Goal: Information Seeking & Learning: Learn about a topic

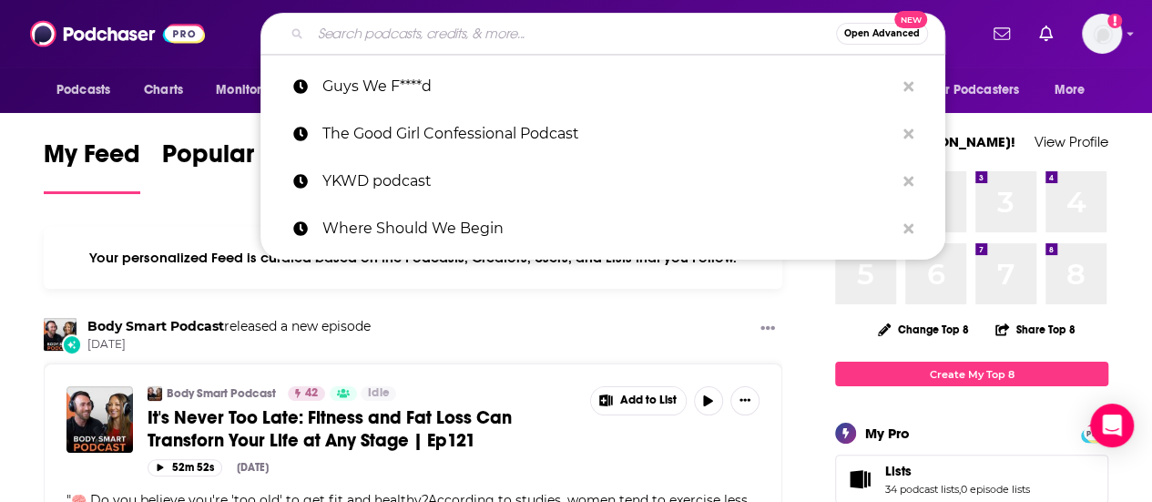
click at [373, 30] on input "Search podcasts, credits, & more..." at bounding box center [574, 33] width 526 height 29
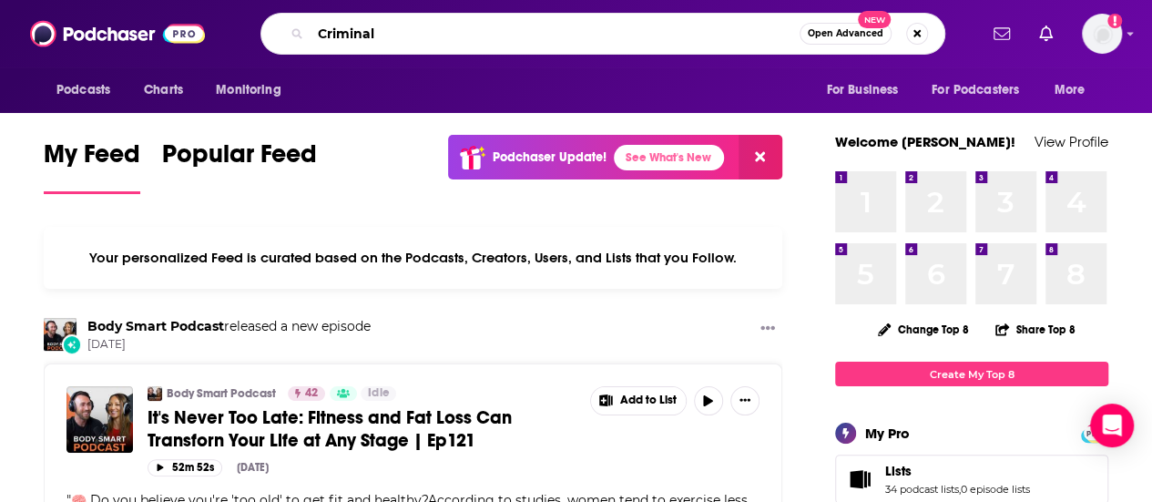
type input "Criminal"
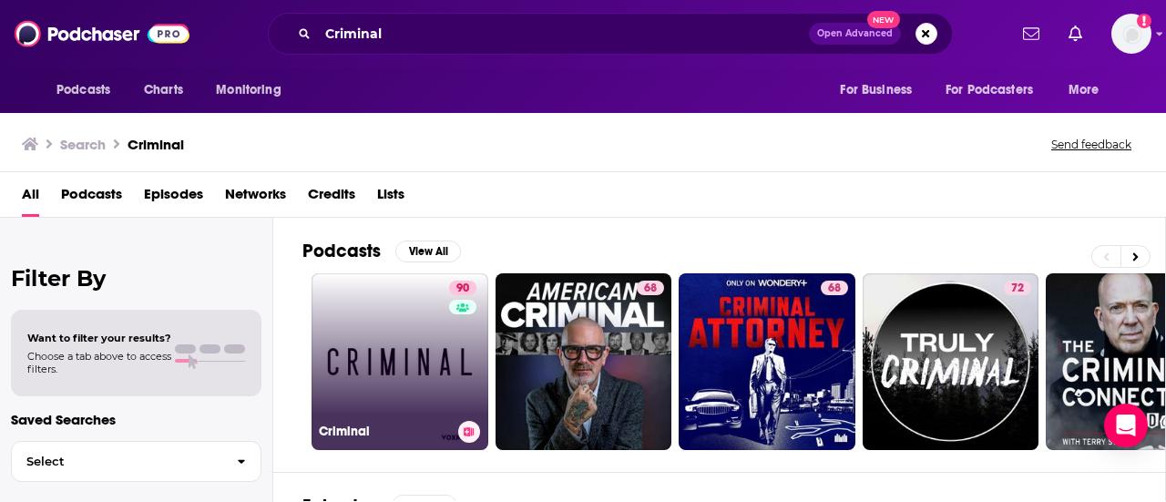
click at [425, 347] on link "90 Criminal" at bounding box center [400, 361] width 177 height 177
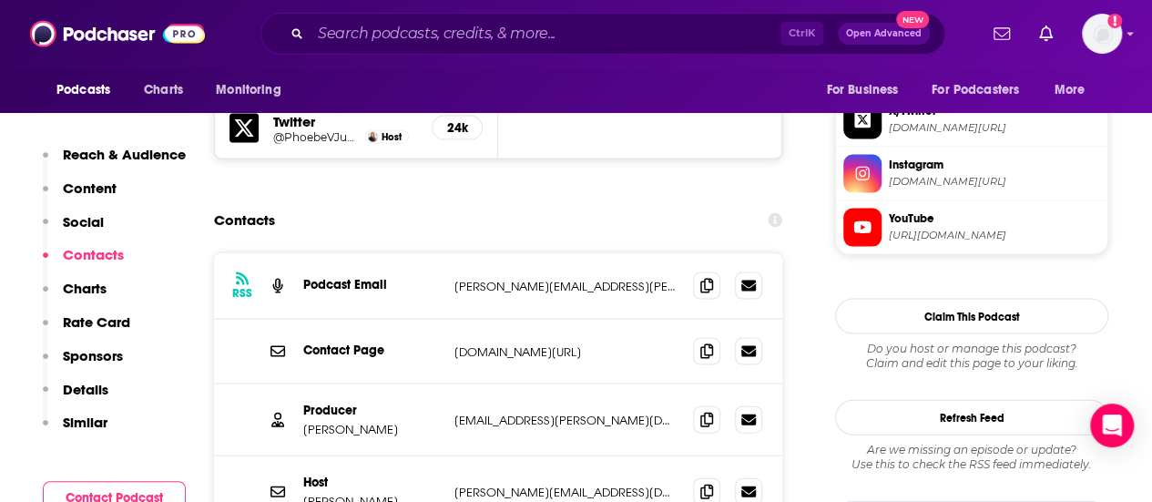
scroll to position [1780, 0]
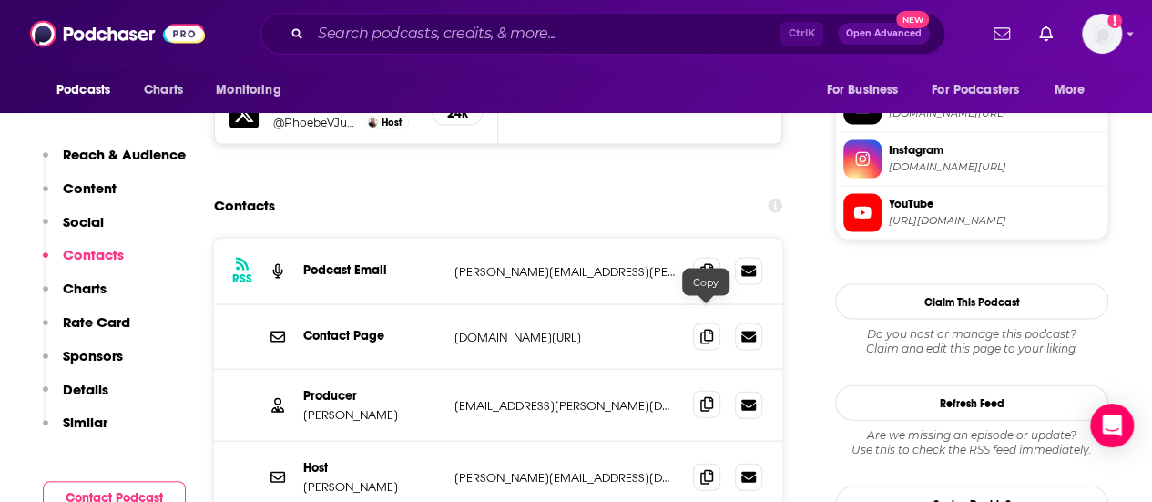
click at [707, 397] on icon at bounding box center [707, 404] width 13 height 15
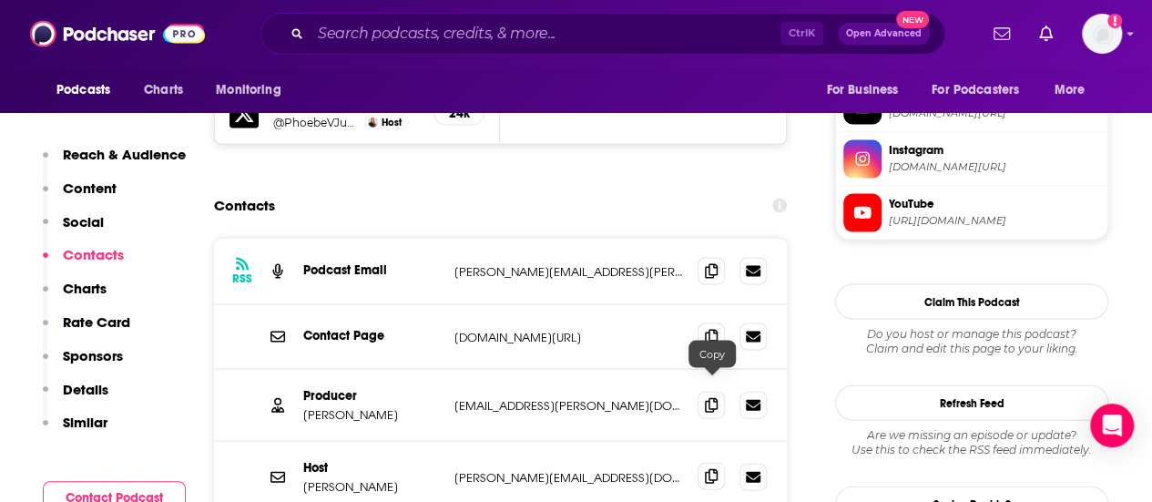
click at [711, 469] on icon at bounding box center [711, 476] width 13 height 15
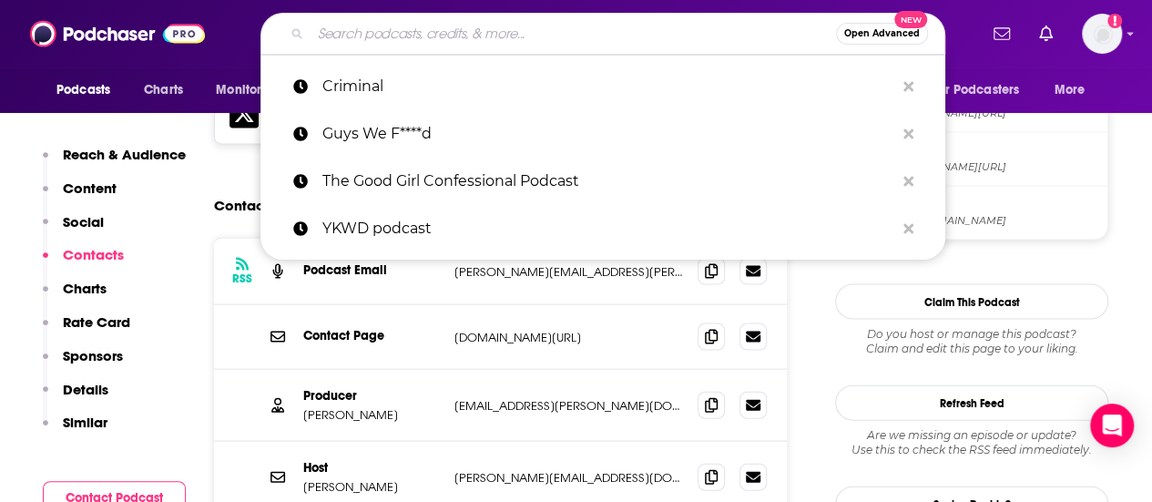
click at [625, 30] on input "Search podcasts, credits, & more..." at bounding box center [574, 33] width 526 height 29
paste input "Commentary"
type input "Commentary"
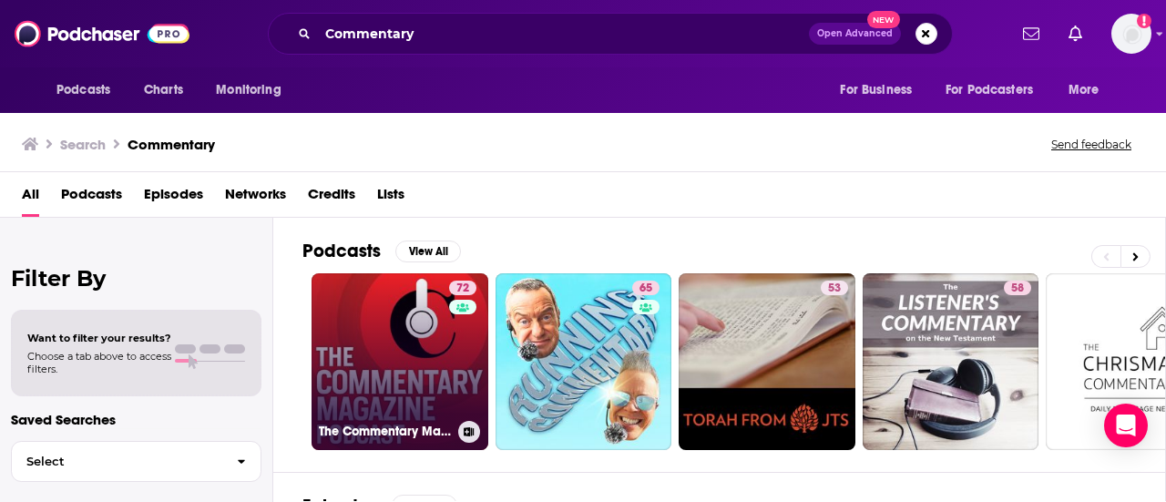
click at [408, 336] on link "72 The Commentary Magazine Podcast" at bounding box center [400, 361] width 177 height 177
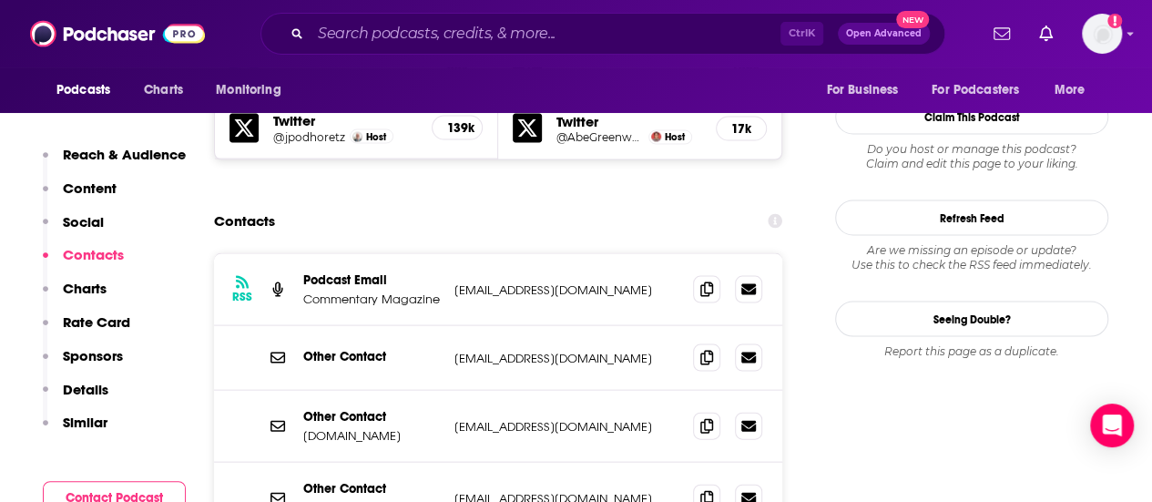
scroll to position [1788, 0]
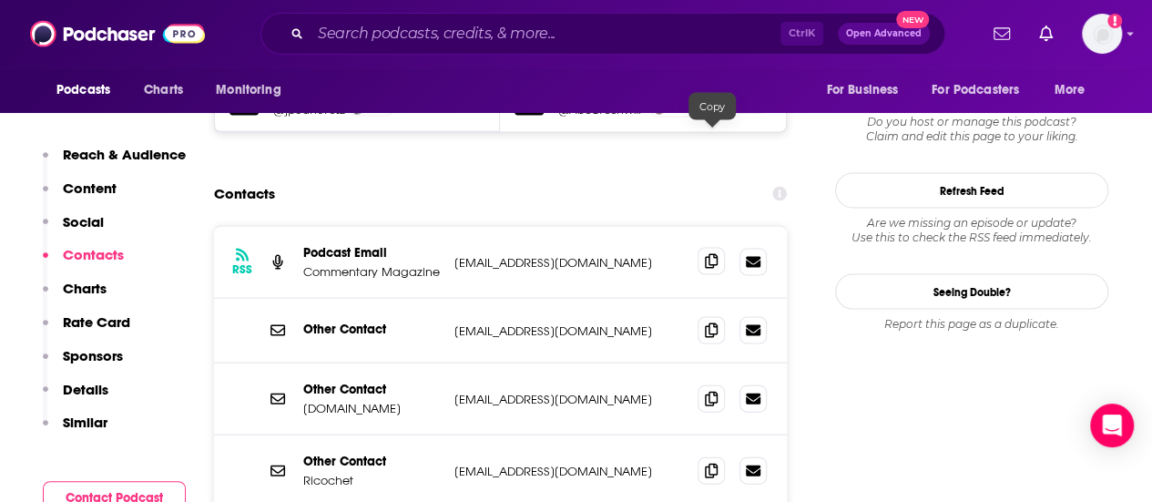
click at [717, 254] on icon at bounding box center [711, 261] width 13 height 15
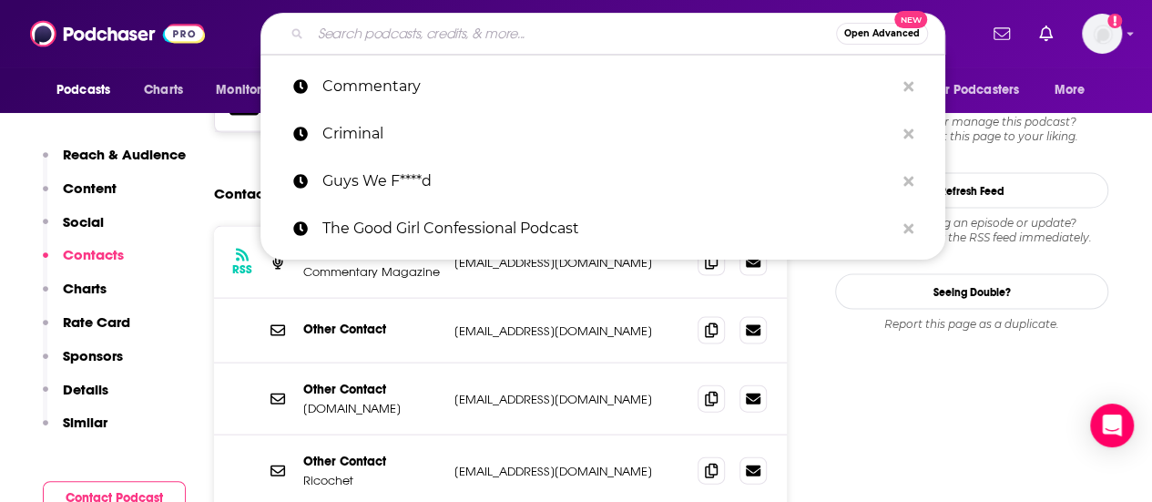
click at [396, 30] on input "Search podcasts, credits, & more..." at bounding box center [574, 33] width 526 height 29
paste input "Unholy: Two [DEMOGRAPHIC_DATA] on the News"
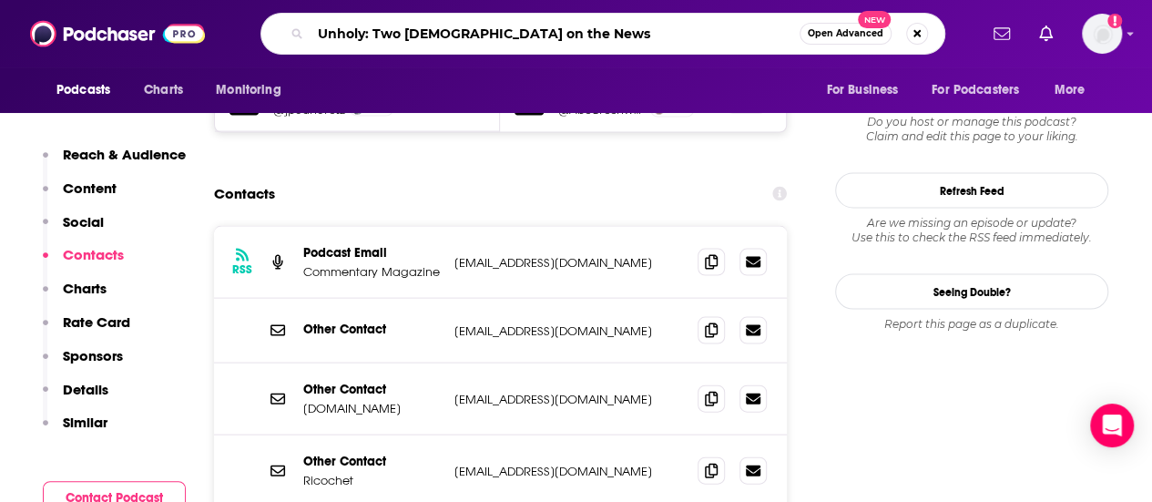
type input "Unholy: Two [DEMOGRAPHIC_DATA] on the News"
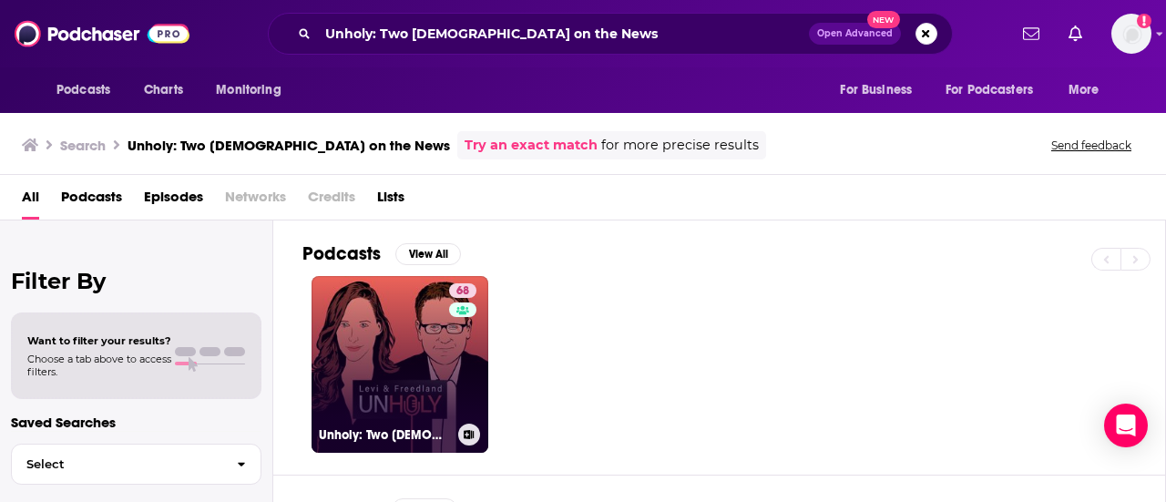
click at [368, 350] on link "68 Unholy: Two [DEMOGRAPHIC_DATA] on the News" at bounding box center [400, 364] width 177 height 177
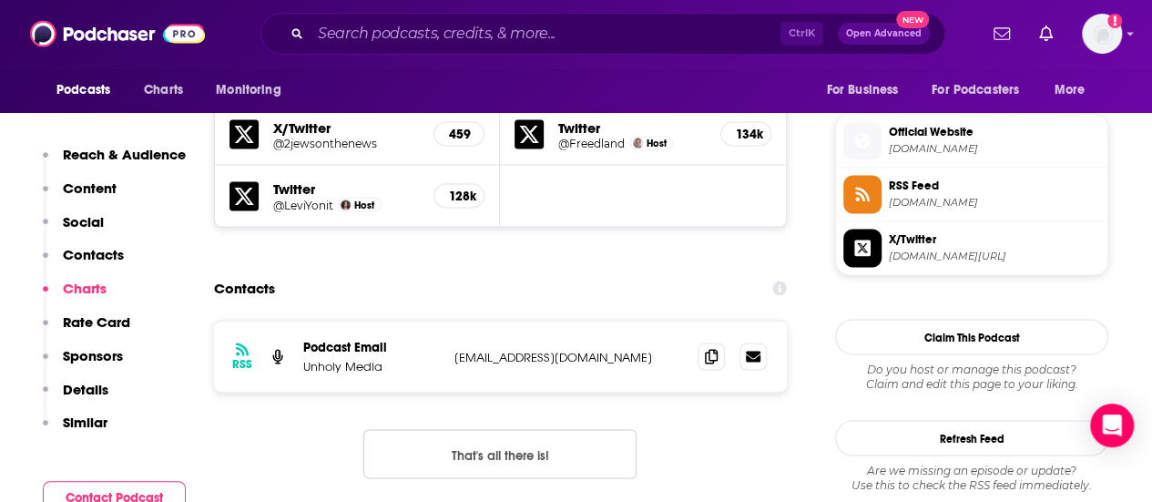
scroll to position [1598, 0]
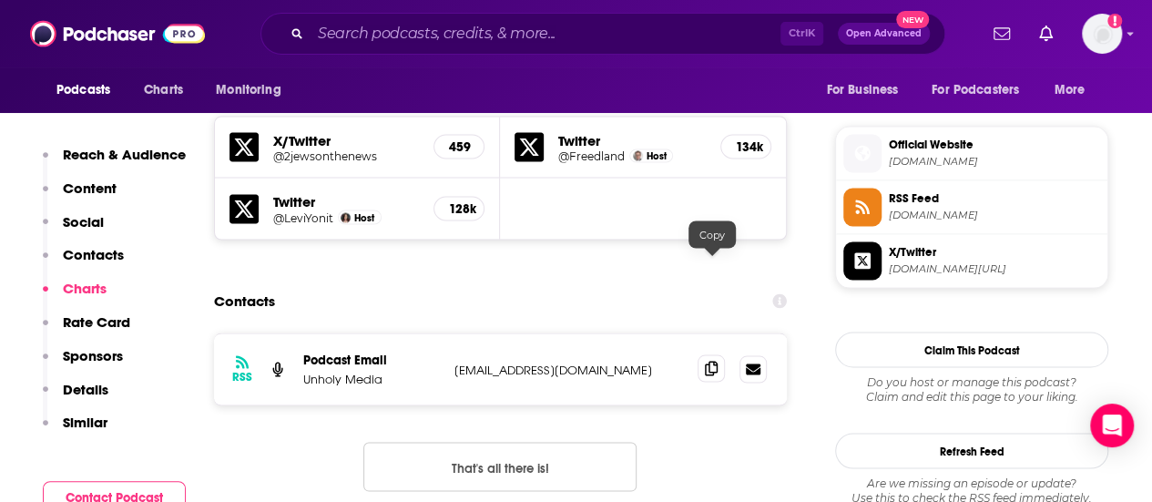
click at [714, 361] on icon at bounding box center [711, 368] width 13 height 15
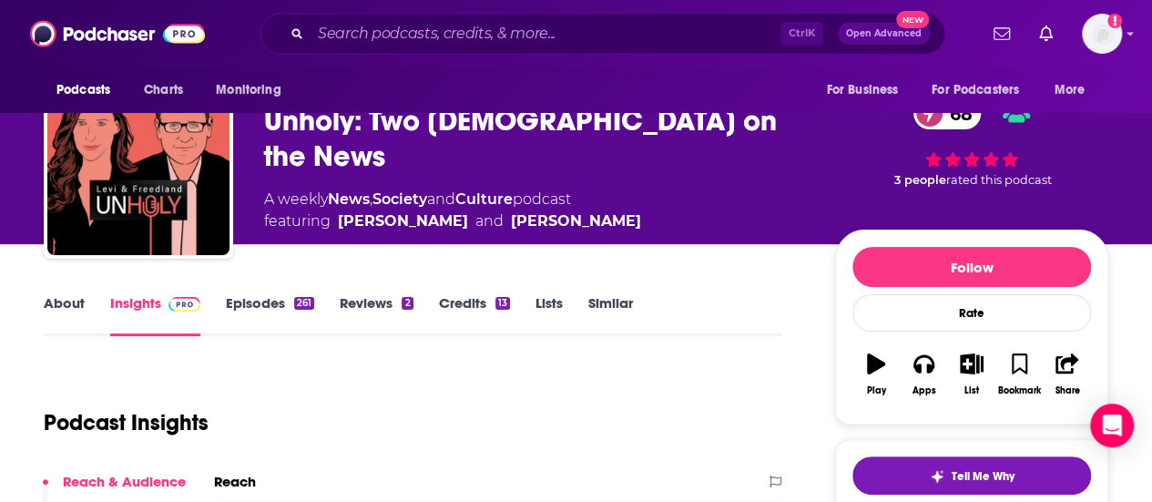
scroll to position [0, 0]
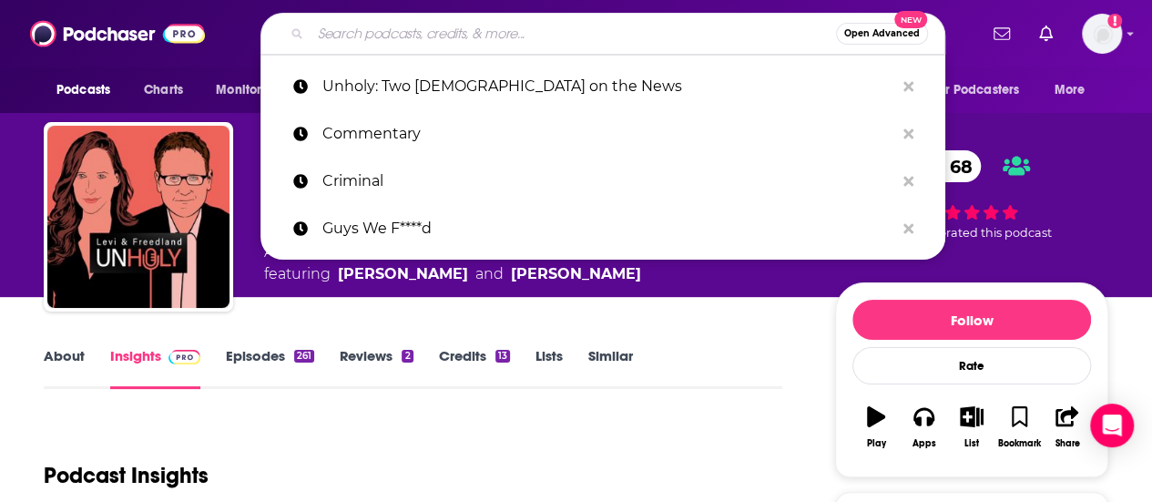
click at [496, 43] on input "Search podcasts, credits, & more..." at bounding box center [574, 33] width 526 height 29
paste input "• Deep State"
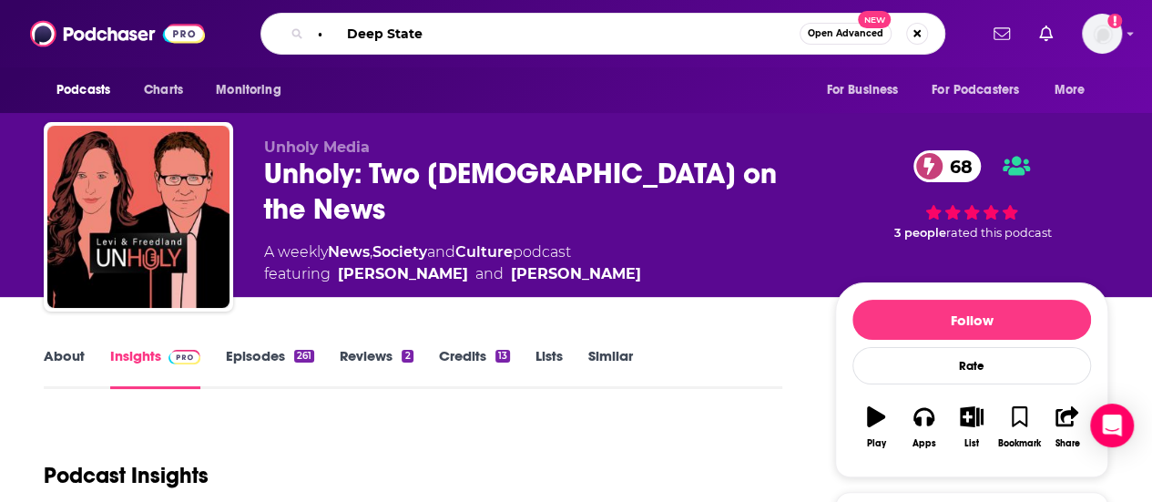
drag, startPoint x: 347, startPoint y: 26, endPoint x: 264, endPoint y: 37, distance: 83.6
click at [264, 37] on div "• Deep State Open Advanced New" at bounding box center [603, 34] width 685 height 42
type input "Deep State"
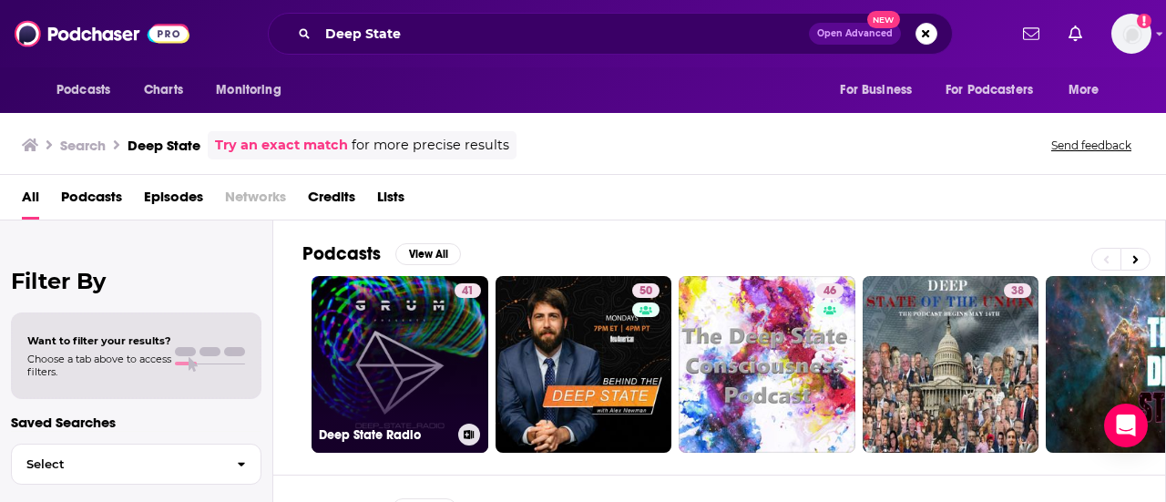
click at [400, 343] on link "41 Deep State Radio" at bounding box center [400, 364] width 177 height 177
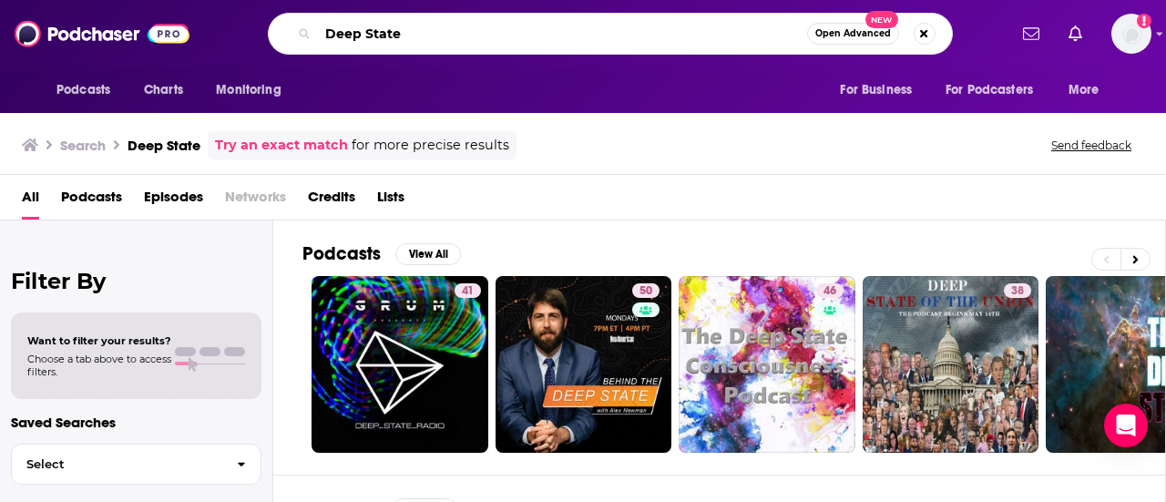
click at [567, 28] on input "Deep State" at bounding box center [562, 33] width 489 height 29
paste input "[PERSON_NAME]"
type input "Deep State [PERSON_NAME]"
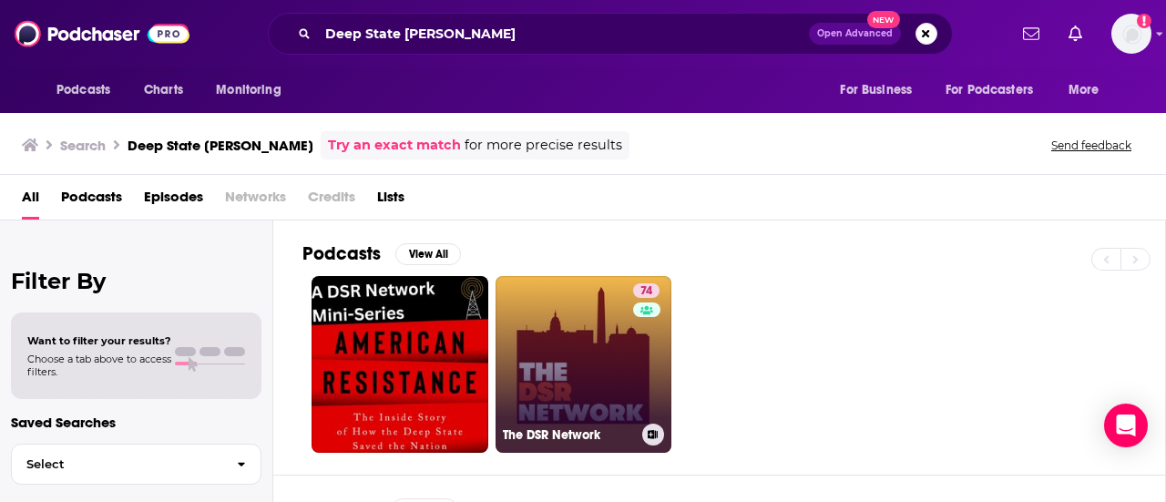
click at [576, 330] on link "74 The DSR Network" at bounding box center [584, 364] width 177 height 177
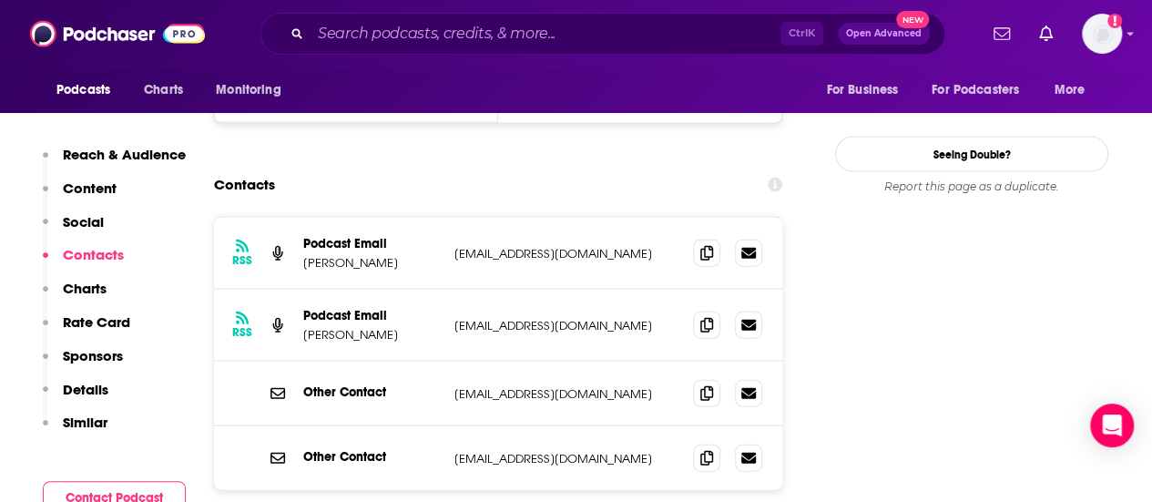
scroll to position [1879, 0]
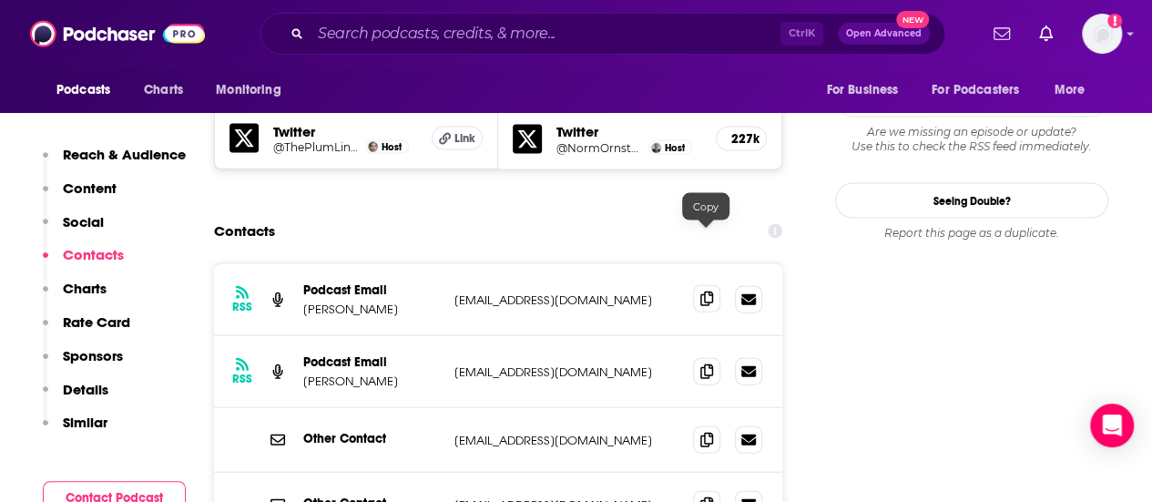
click at [703, 292] on icon at bounding box center [707, 299] width 13 height 15
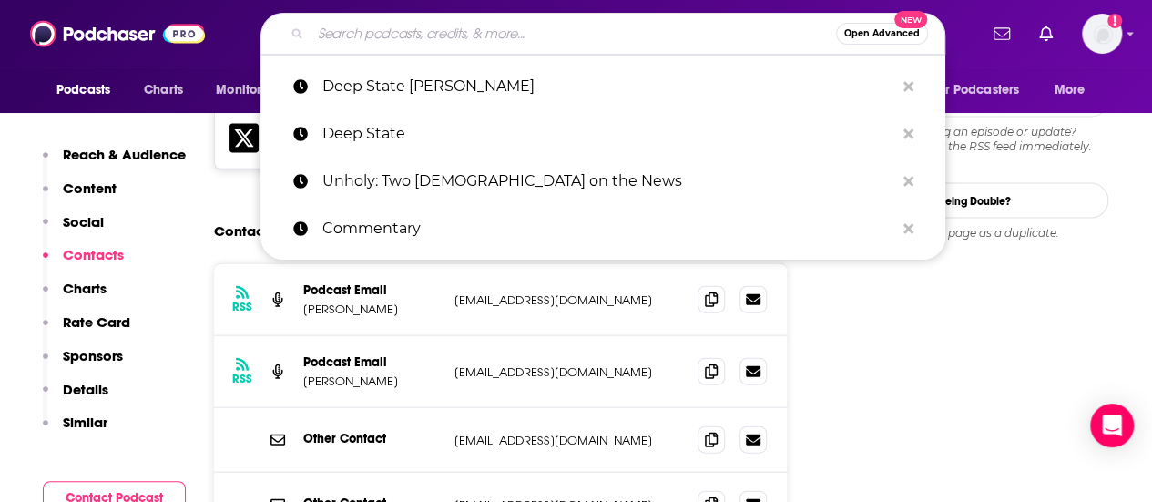
click at [451, 36] on input "Search podcasts, credits, & more..." at bounding box center [574, 33] width 526 height 29
paste input "Defense One"
type input "Defense One"
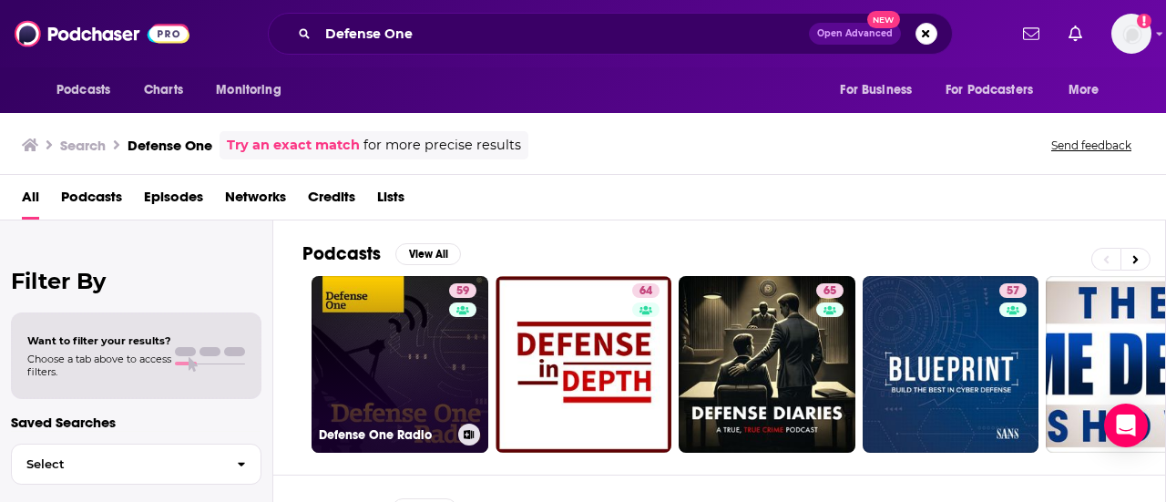
click at [380, 338] on link "59 Defense One Radio" at bounding box center [400, 364] width 177 height 177
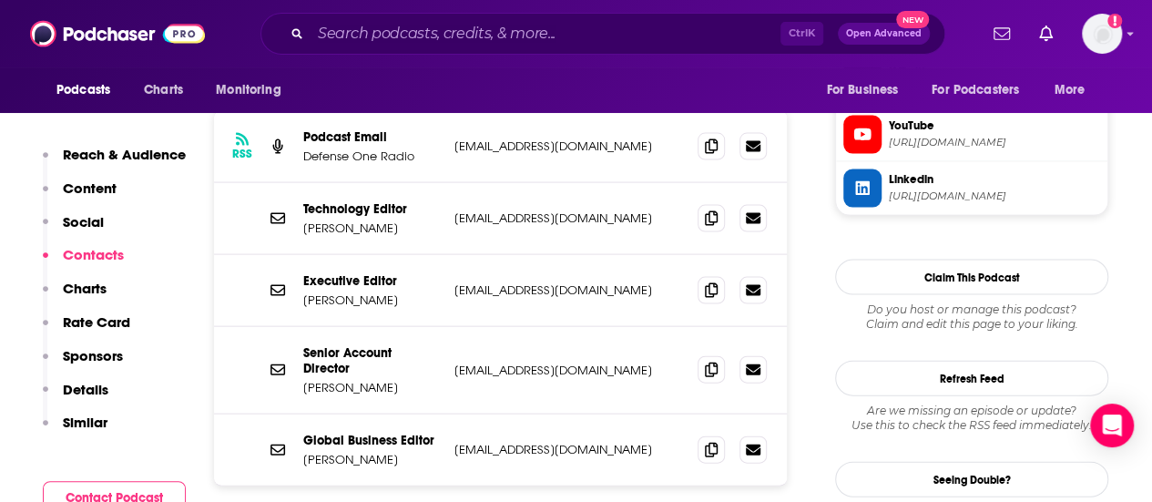
scroll to position [1898, 0]
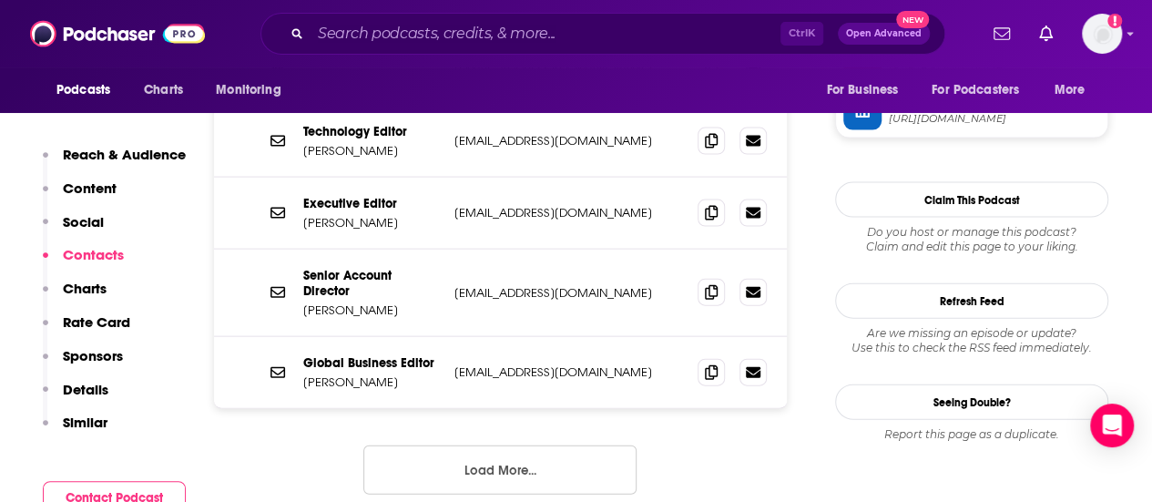
click at [602, 446] on button "Load More..." at bounding box center [500, 470] width 273 height 49
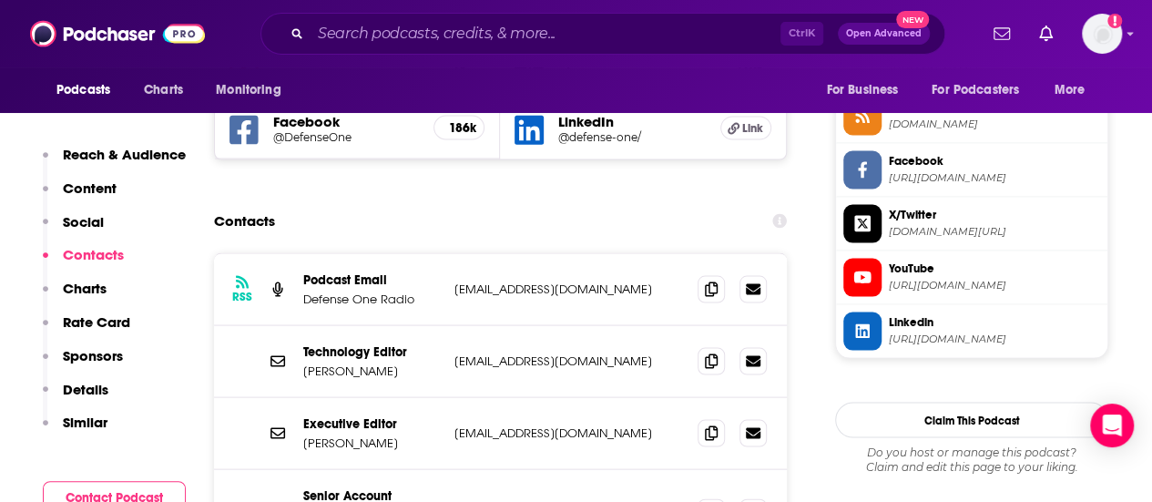
scroll to position [1638, 0]
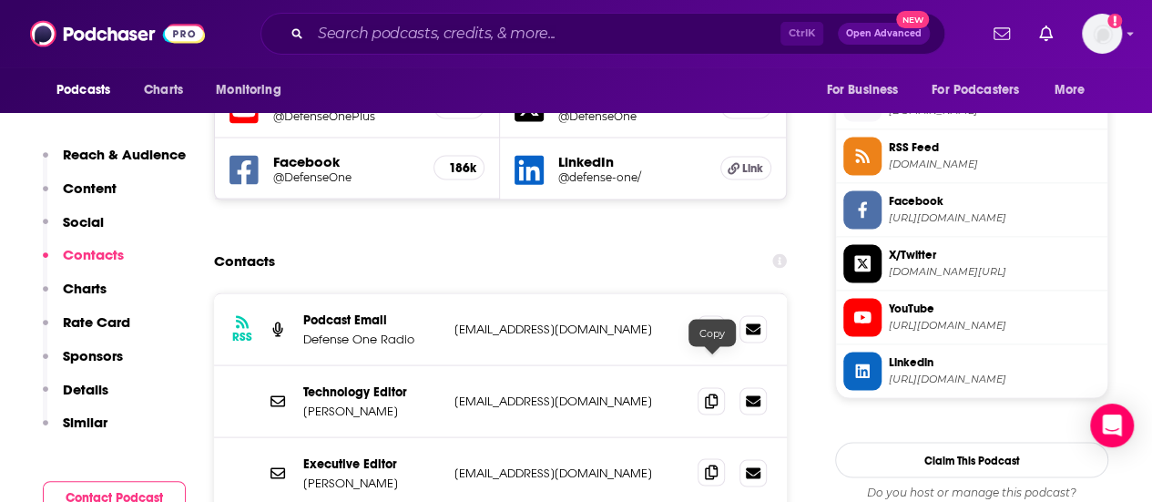
click at [705, 465] on icon at bounding box center [711, 472] width 13 height 15
click at [714, 321] on icon at bounding box center [711, 328] width 13 height 15
click at [713, 393] on icon at bounding box center [711, 400] width 13 height 15
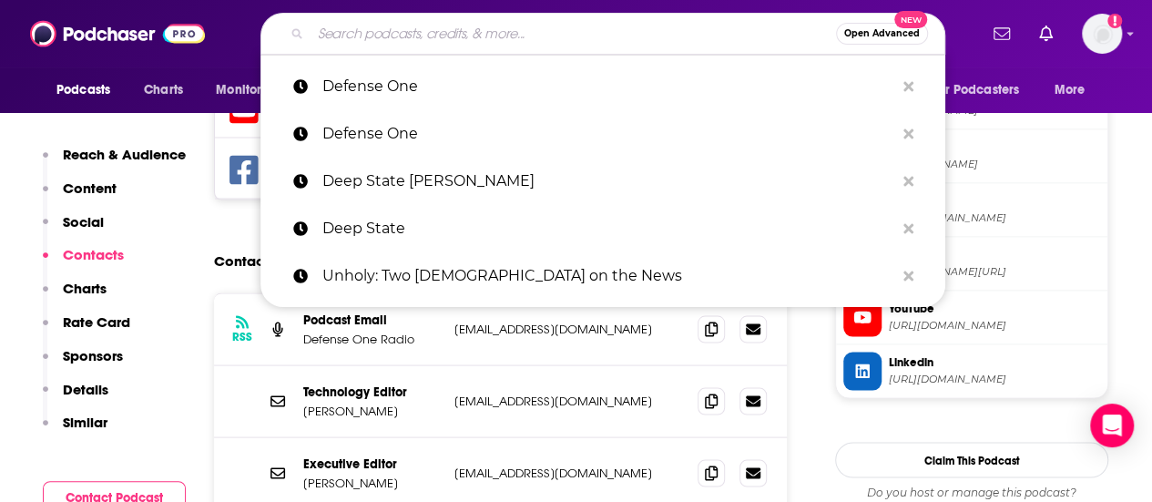
click at [541, 35] on input "Search podcasts, credits, & more..." at bounding box center [574, 33] width 526 height 29
paste input "Defense and Aerospace Report"
type input "Defense and Aerospace Report"
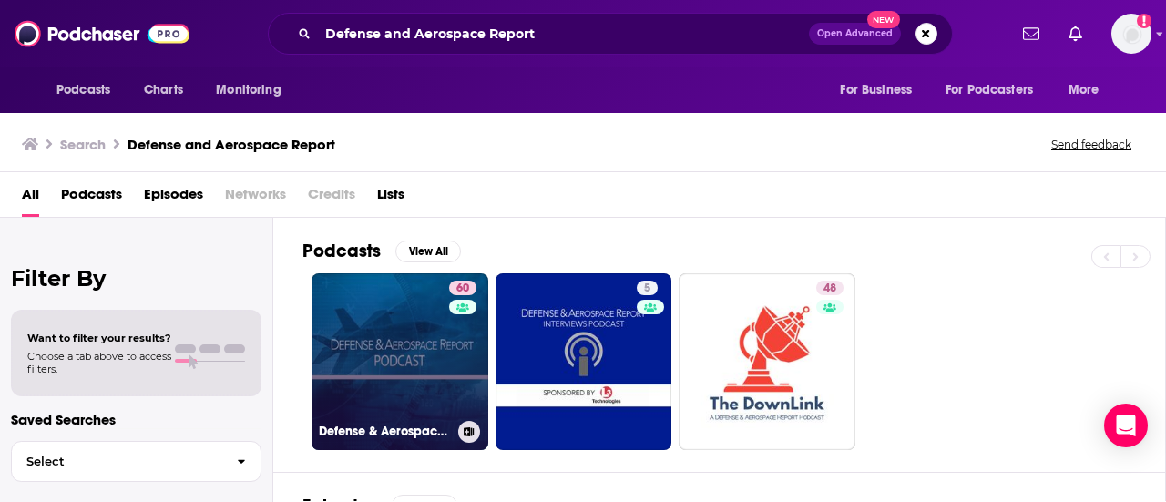
click at [411, 333] on link "60 Defense & Aerospace Report" at bounding box center [400, 361] width 177 height 177
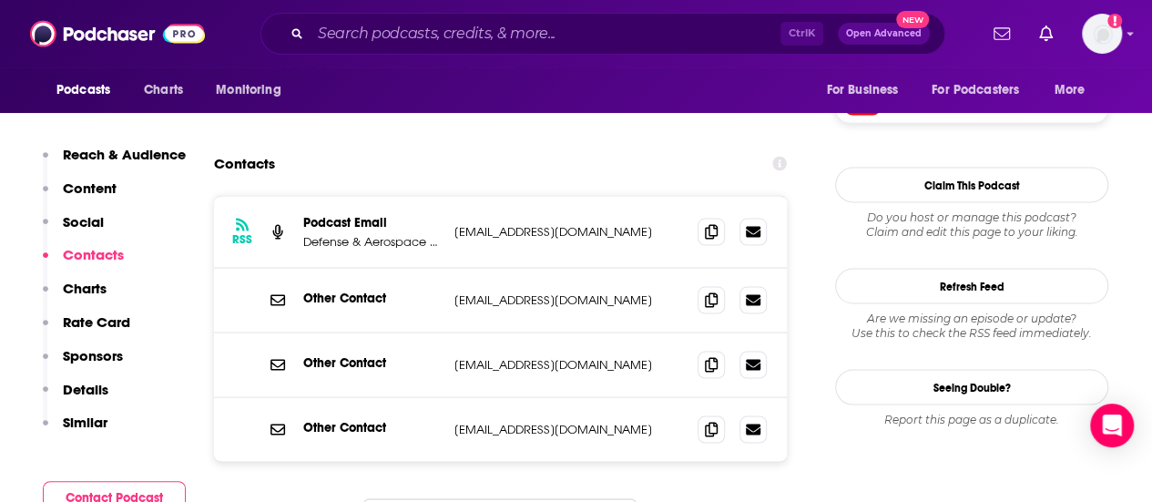
scroll to position [1649, 0]
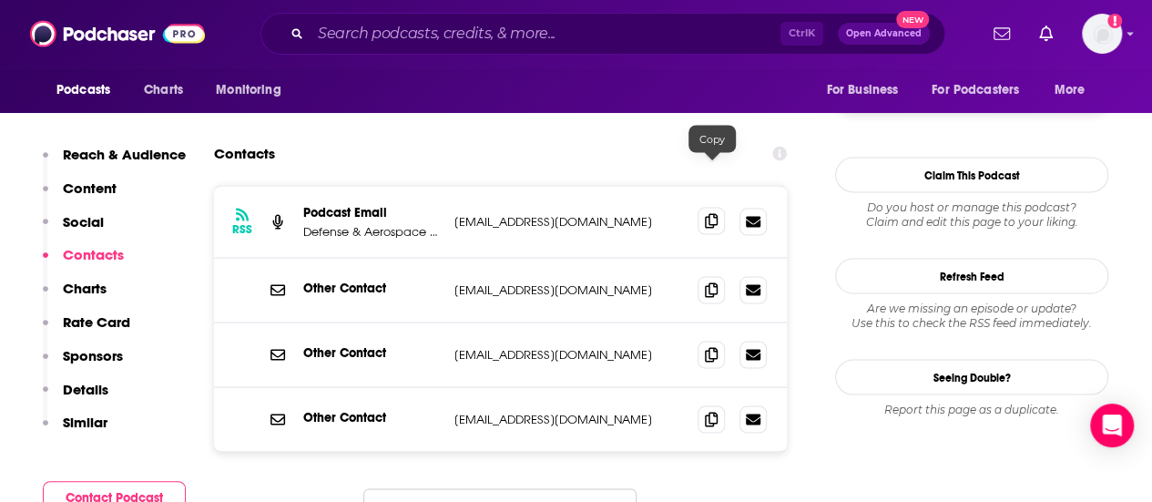
click at [709, 213] on icon at bounding box center [711, 220] width 13 height 15
click at [714, 346] on icon at bounding box center [711, 353] width 13 height 15
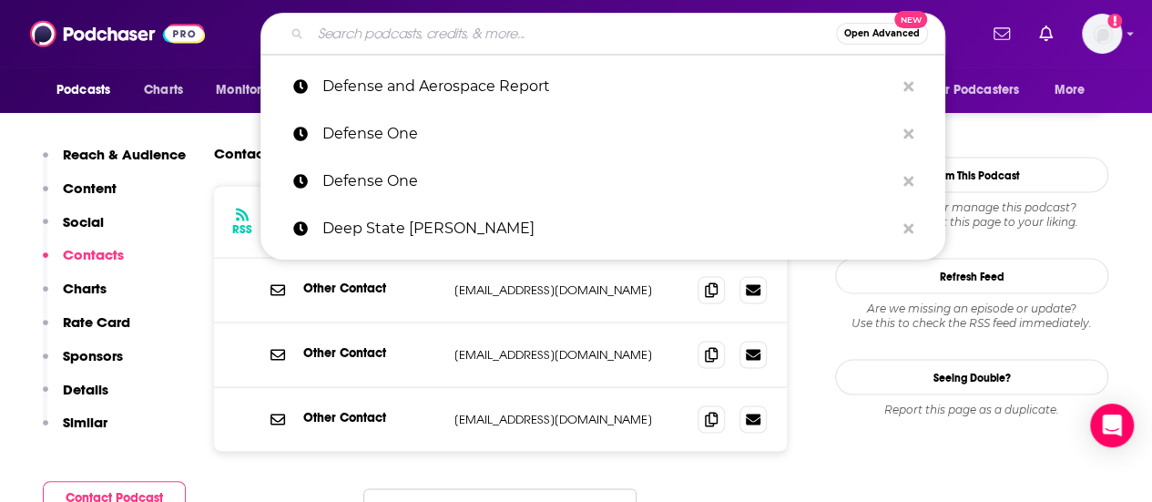
click at [503, 25] on input "Search podcasts, credits, & more..." at bounding box center [574, 33] width 526 height 29
paste input "Lawfare Daily"
type input "Lawfare Daily"
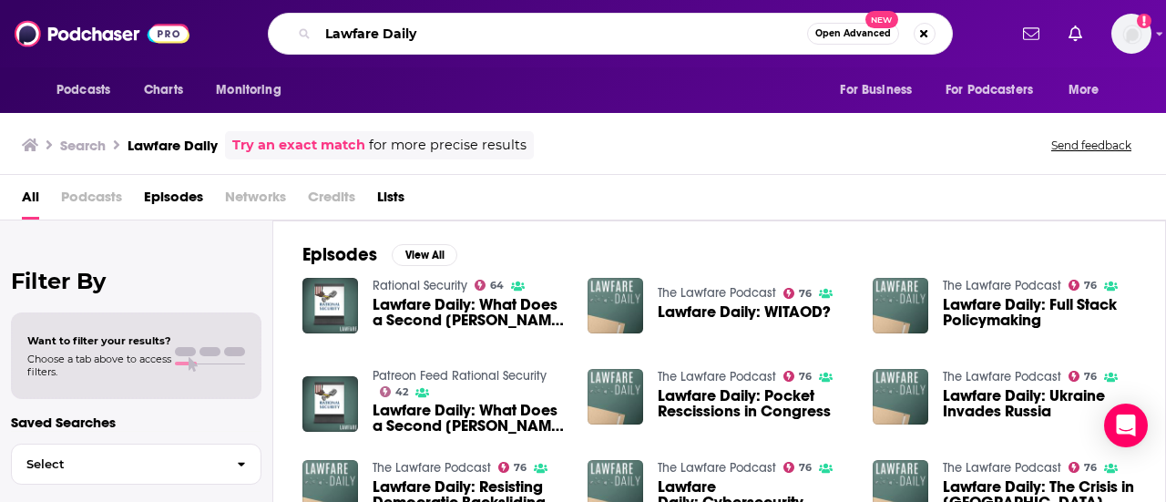
click at [450, 30] on input "Lawfare Daily" at bounding box center [562, 33] width 489 height 29
type input "Lawfare"
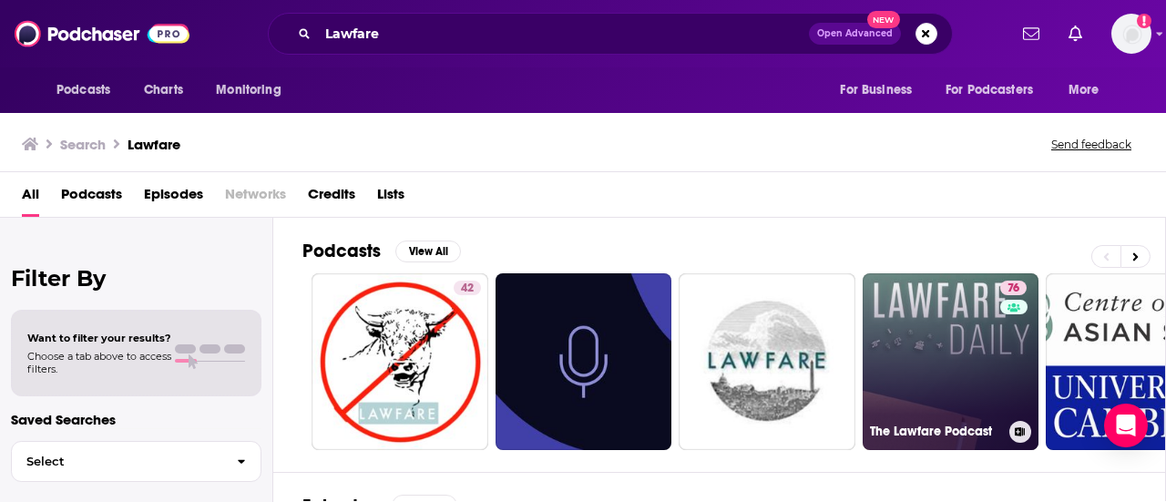
click at [956, 347] on link "76 The Lawfare Podcast" at bounding box center [951, 361] width 177 height 177
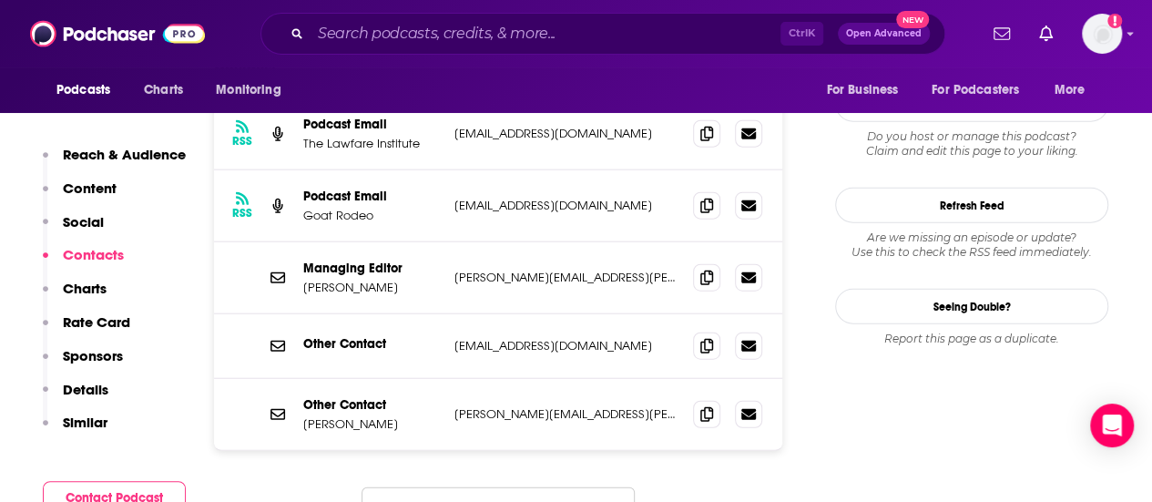
scroll to position [2030, 0]
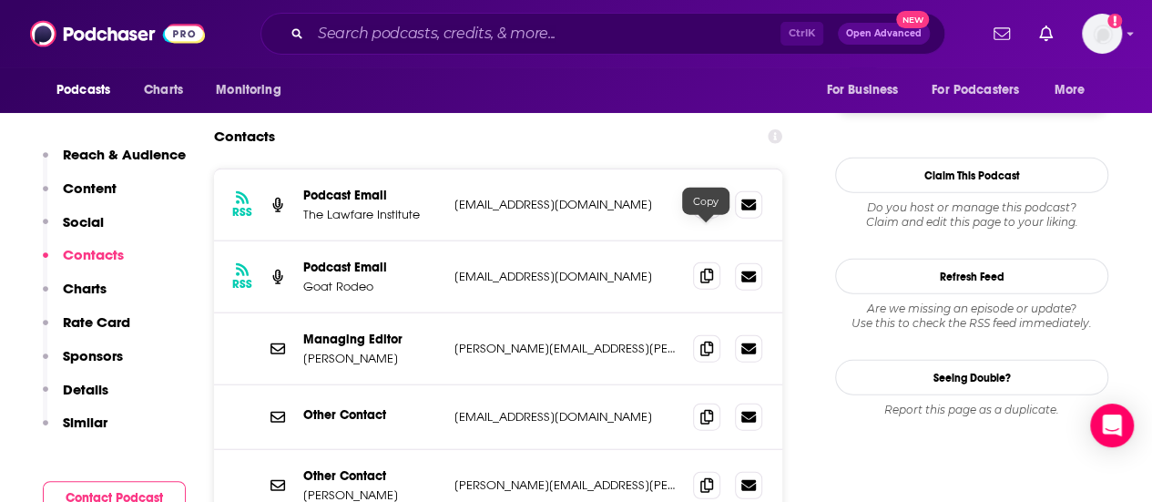
click at [706, 269] on icon at bounding box center [707, 276] width 13 height 15
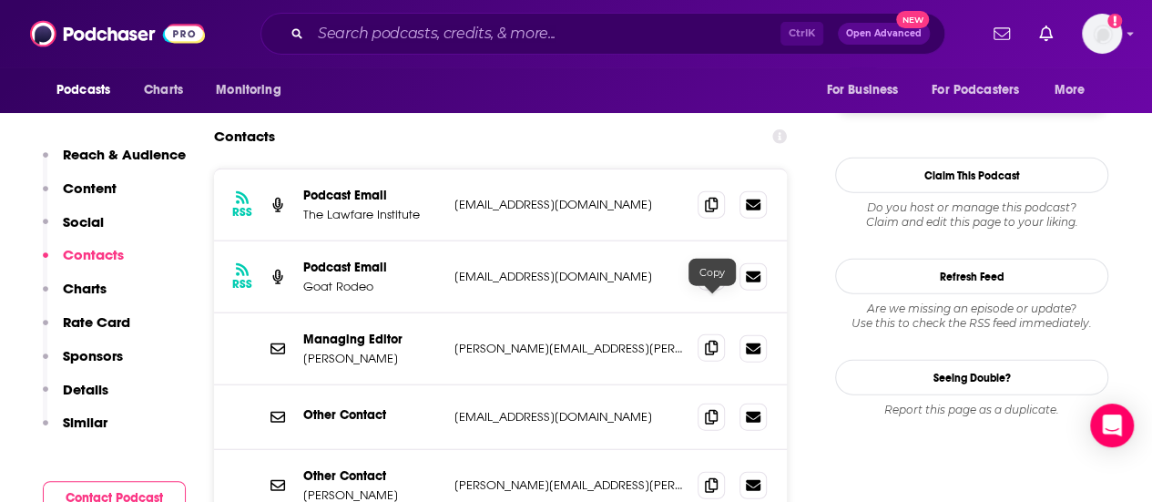
click at [712, 341] on icon at bounding box center [711, 348] width 13 height 15
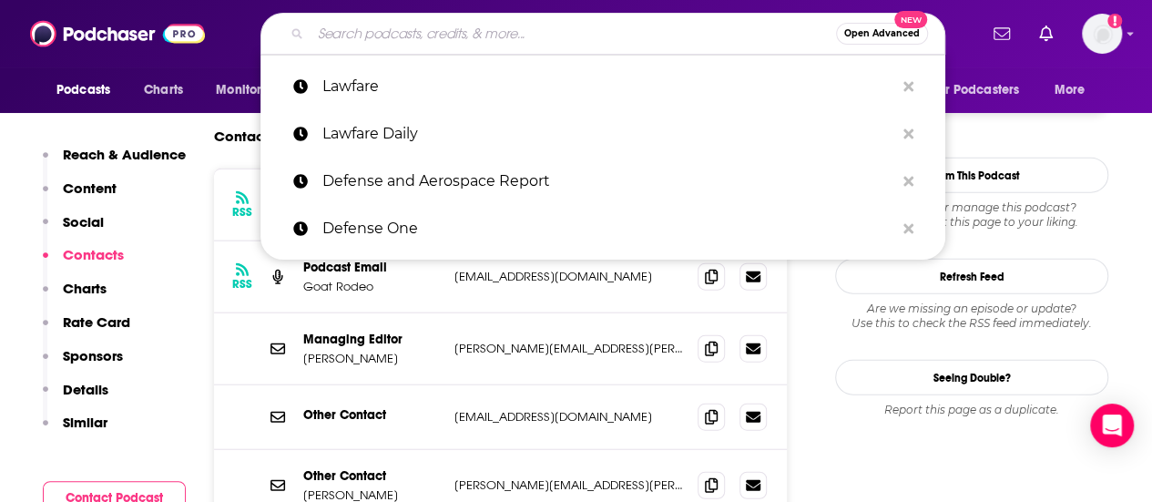
click at [389, 32] on input "Search podcasts, credits, & more..." at bounding box center [574, 33] width 526 height 29
paste input "War on the Rocks"
type input "War on the Rocks"
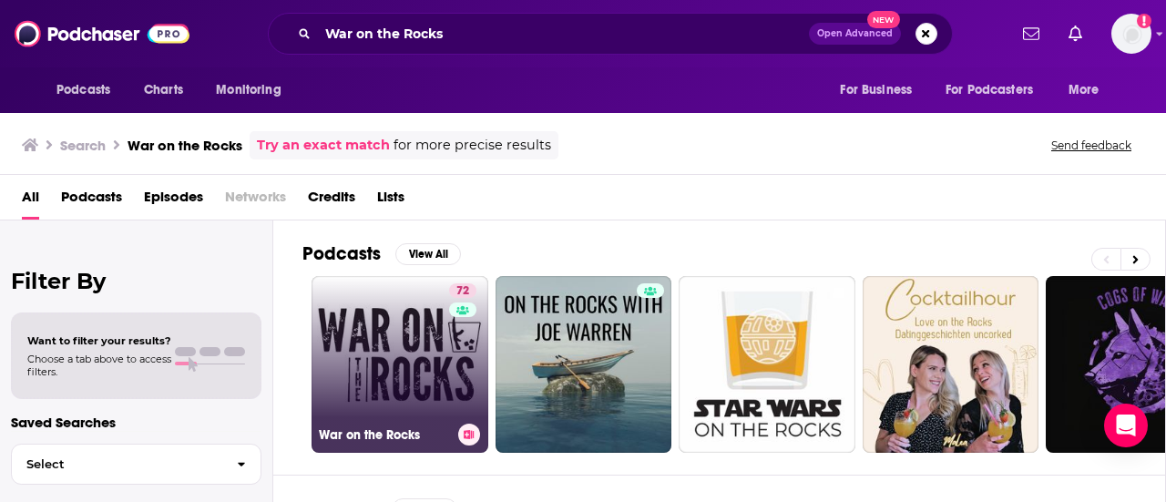
click at [383, 336] on link "72 War on the Rocks" at bounding box center [400, 364] width 177 height 177
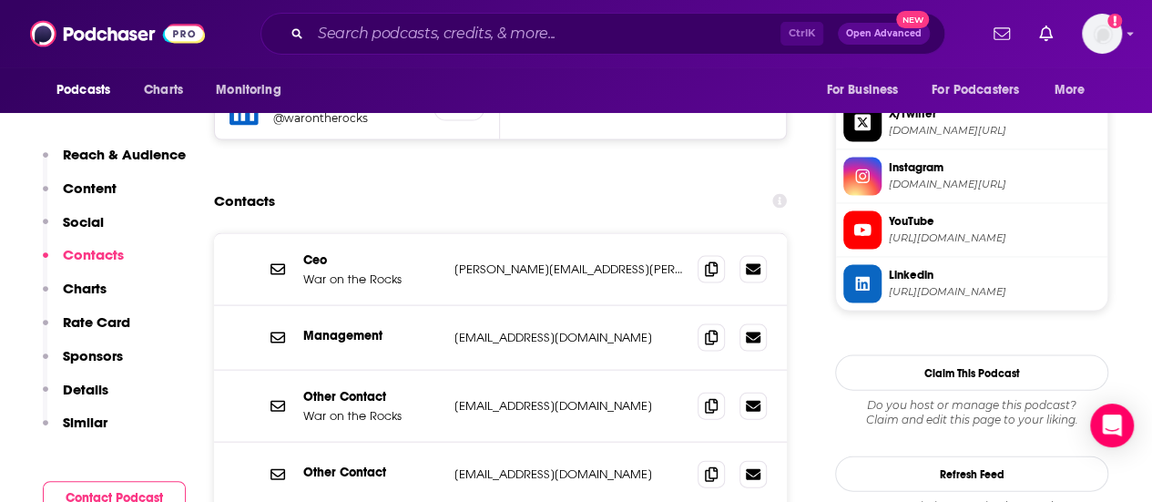
scroll to position [1792, 0]
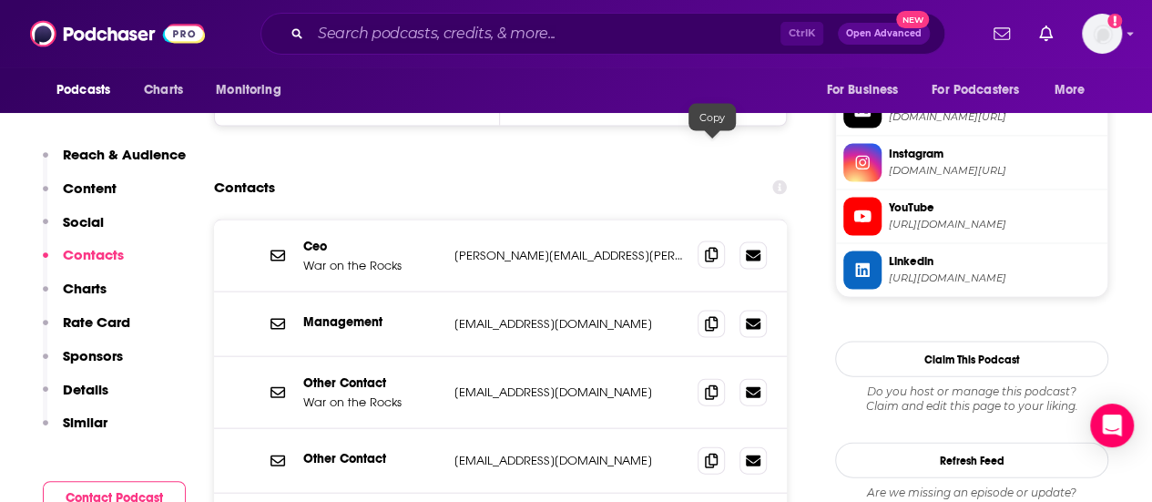
click at [721, 241] on span at bounding box center [711, 254] width 27 height 27
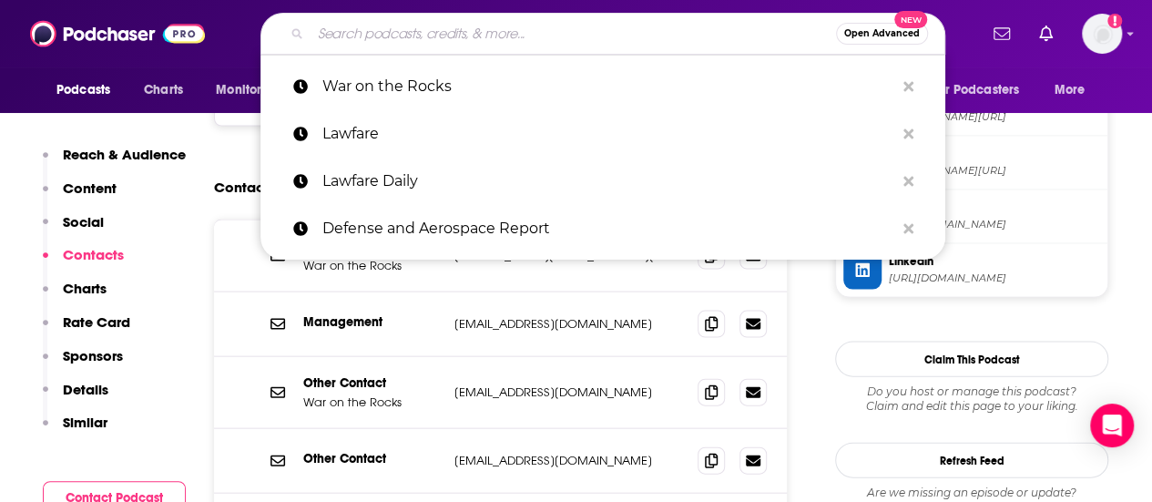
click at [576, 29] on input "Search podcasts, credits, & more..." at bounding box center [574, 33] width 526 height 29
paste input "Juicy Crimes with [PERSON_NAME]"
type input "Juicy Crimes with [PERSON_NAME]"
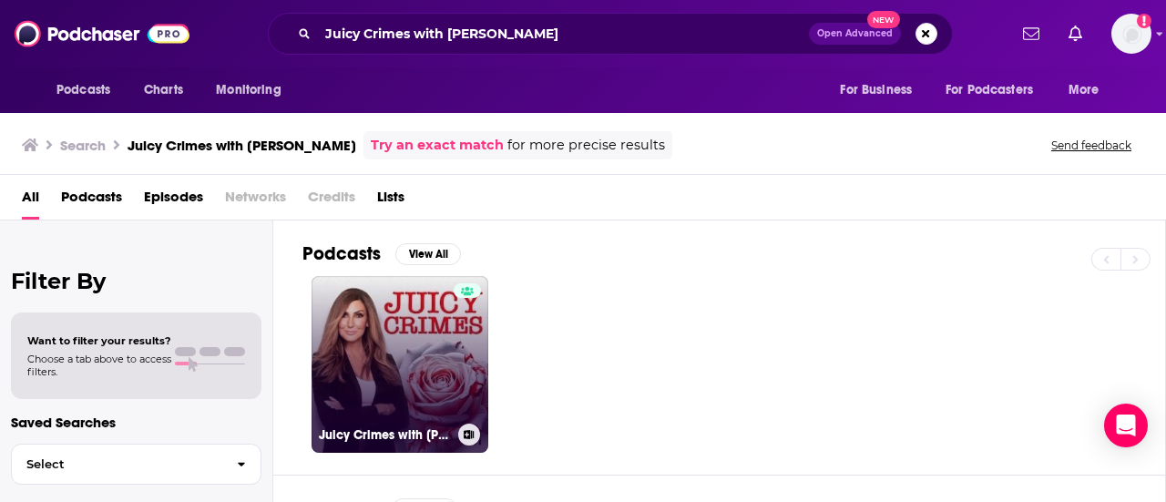
click at [379, 339] on link "Juicy Crimes with [PERSON_NAME]" at bounding box center [400, 364] width 177 height 177
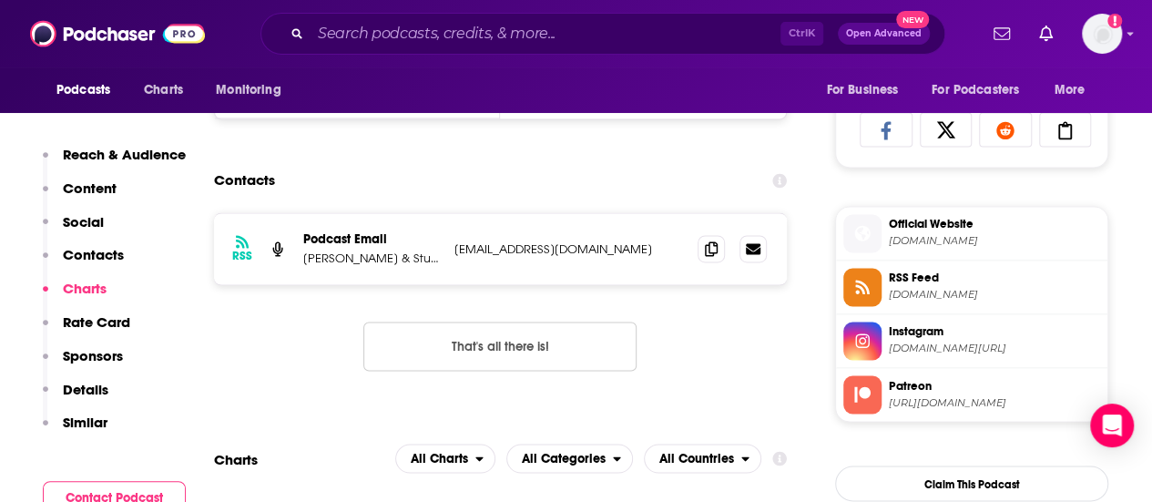
scroll to position [1321, 0]
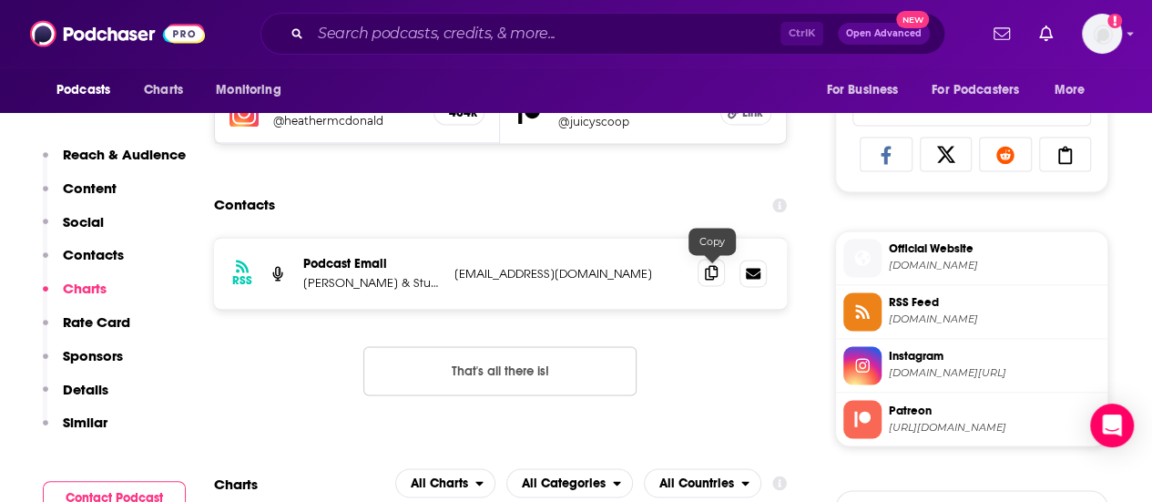
click at [705, 273] on span at bounding box center [711, 272] width 27 height 27
click at [584, 34] on input "Search podcasts, credits, & more..." at bounding box center [546, 33] width 470 height 29
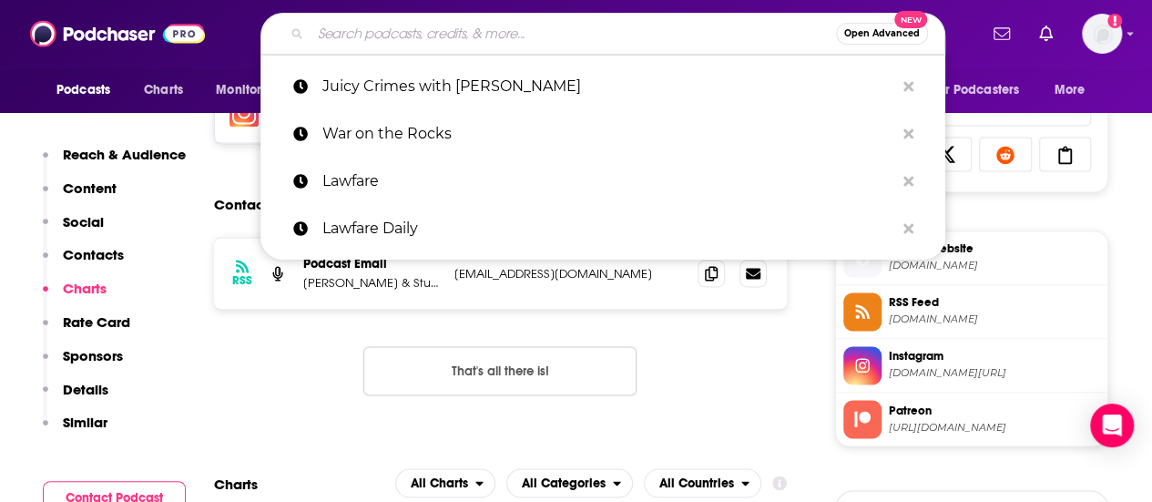
paste input "Stuff You Missed in History Class"
type input "Stuff You Missed in History Class"
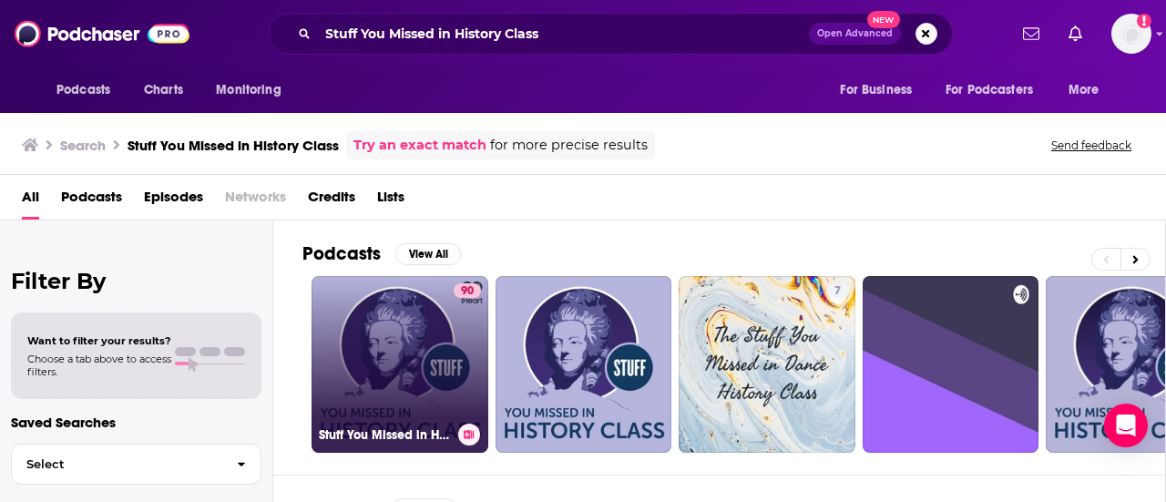
click at [384, 352] on link "90 Stuff You Missed in History Class" at bounding box center [400, 364] width 177 height 177
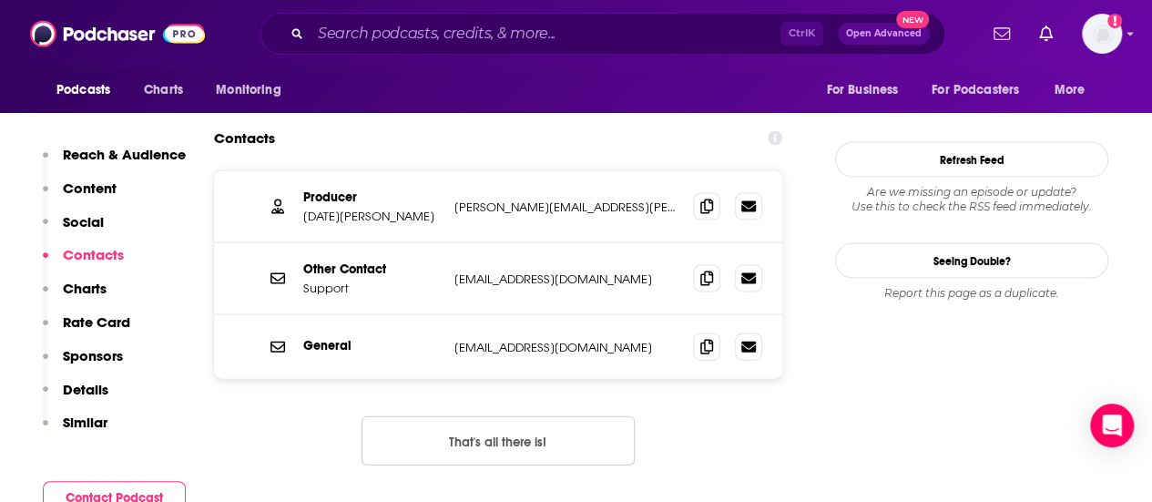
scroll to position [1750, 0]
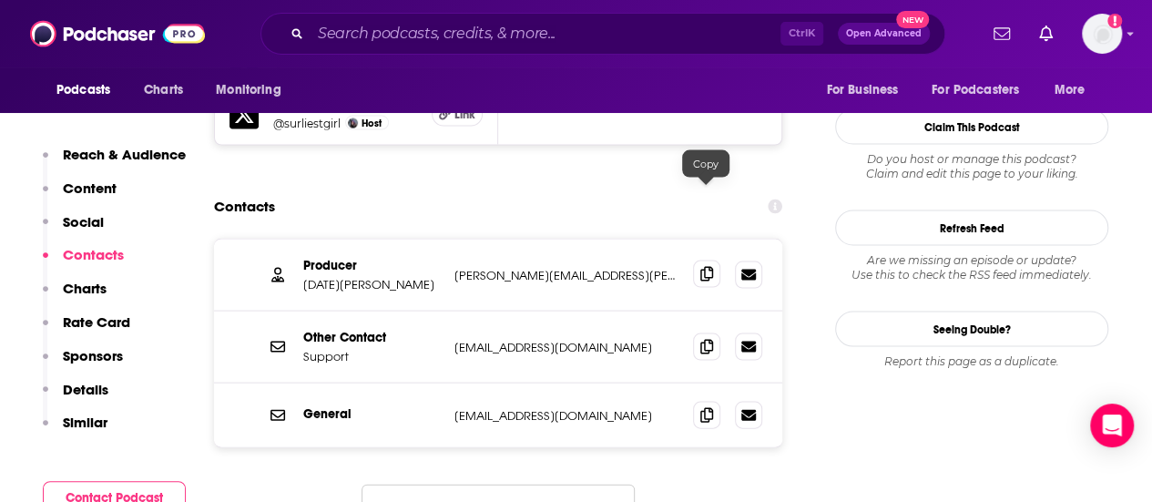
click at [710, 267] on icon at bounding box center [707, 274] width 13 height 15
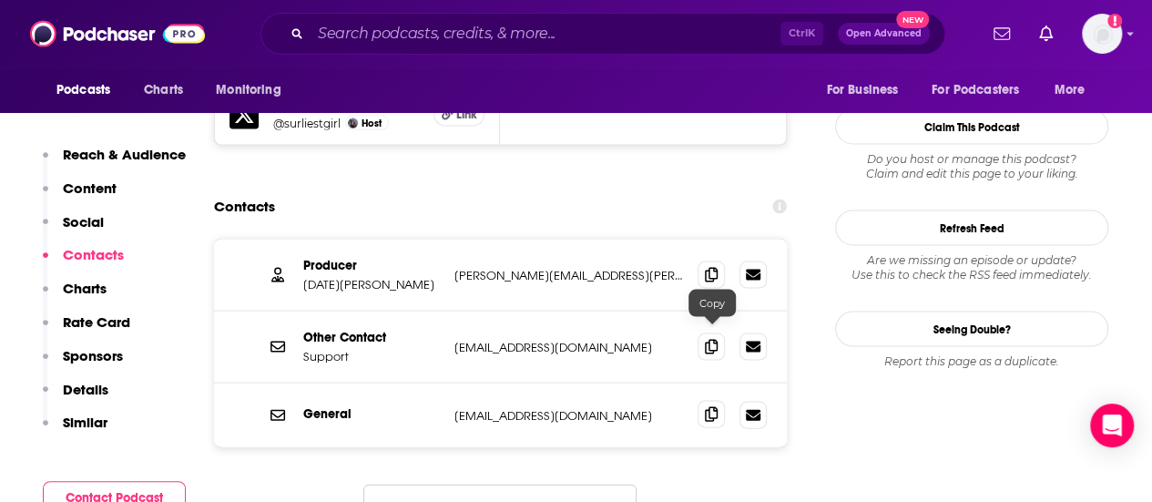
click at [709, 407] on icon at bounding box center [711, 414] width 13 height 15
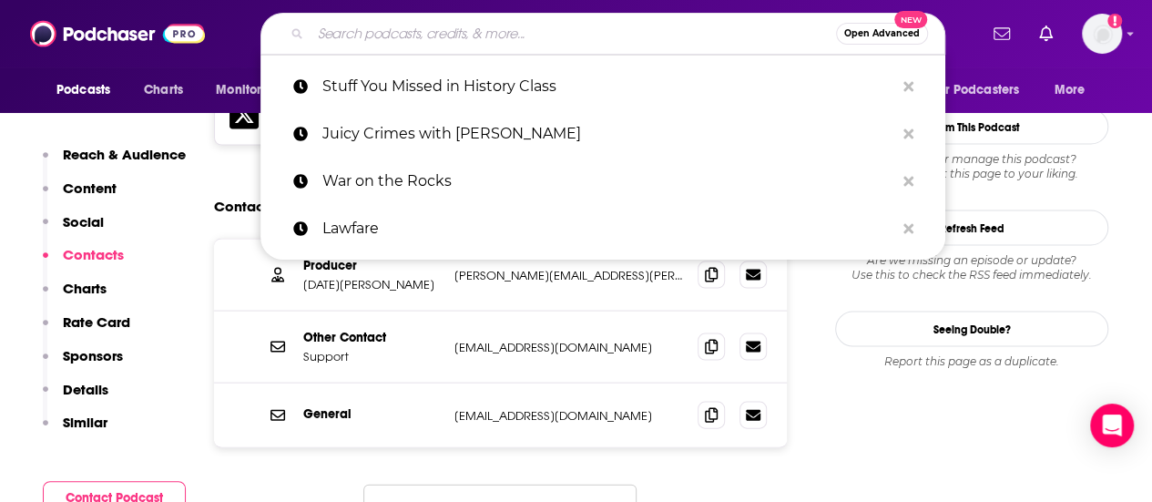
click at [663, 39] on input "Search podcasts, credits, & more..." at bounding box center [574, 33] width 526 height 29
paste input "[EMAIL_ADDRESS][DOMAIN_NAME]"
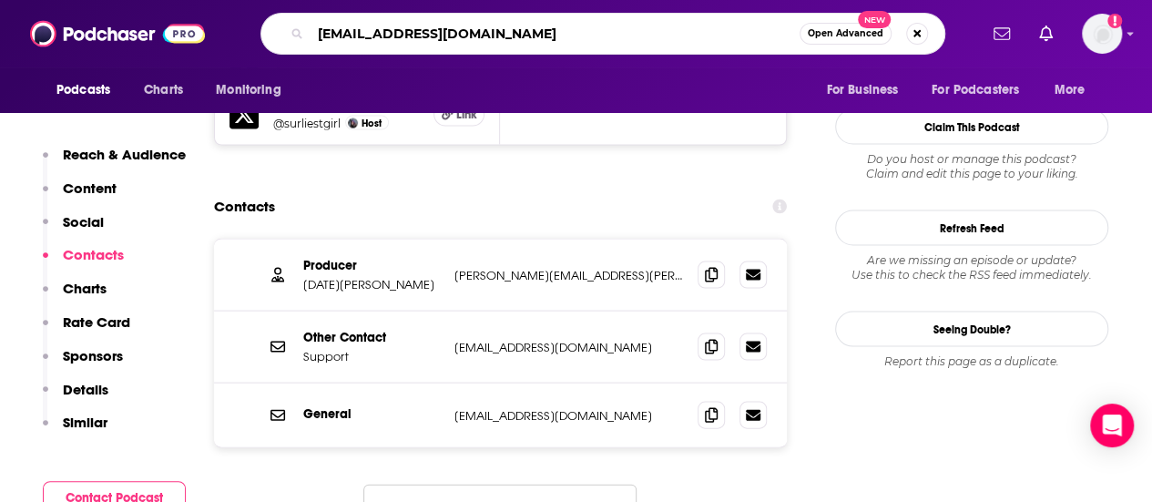
type input "[EMAIL_ADDRESS][DOMAIN_NAME]"
drag, startPoint x: 583, startPoint y: 32, endPoint x: 262, endPoint y: 26, distance: 320.7
click at [262, 26] on div "[EMAIL_ADDRESS][DOMAIN_NAME] Open Advanced New" at bounding box center [603, 34] width 685 height 42
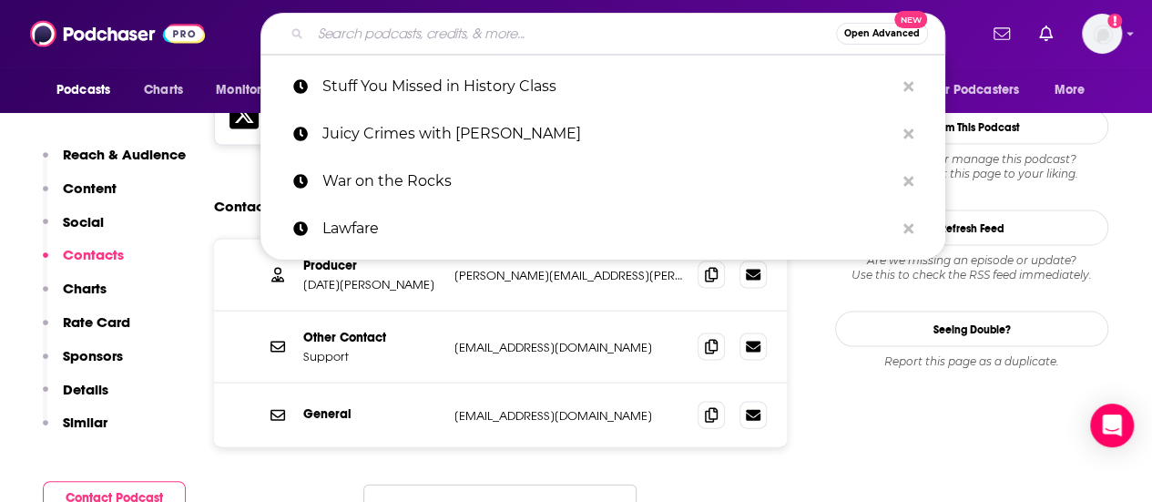
paste input "Secrets and Spies"
type input "Secrets and Spies"
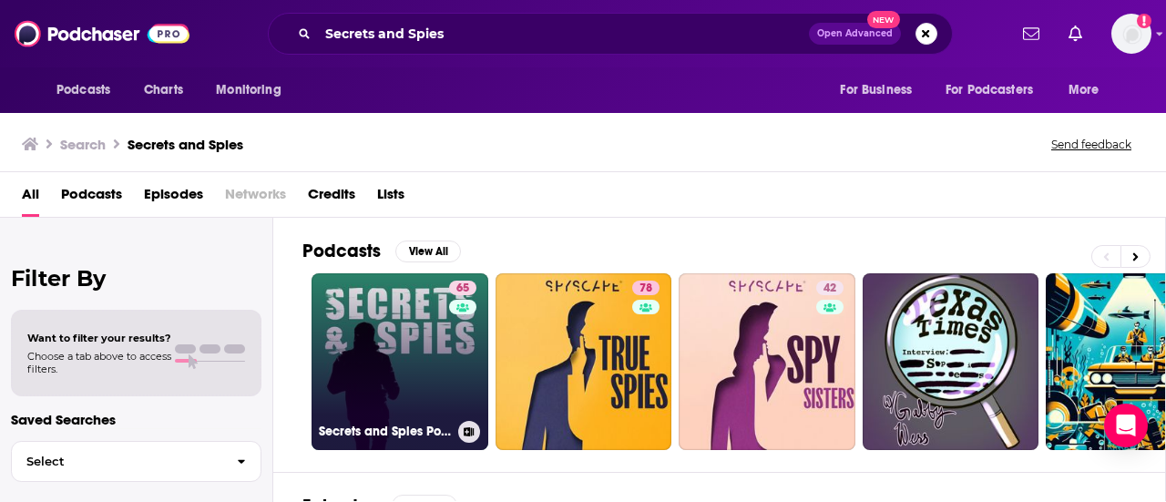
click at [399, 329] on link "65 Secrets and Spies Podcast: Current Affairs | Geopolitics | Intelligence" at bounding box center [400, 361] width 177 height 177
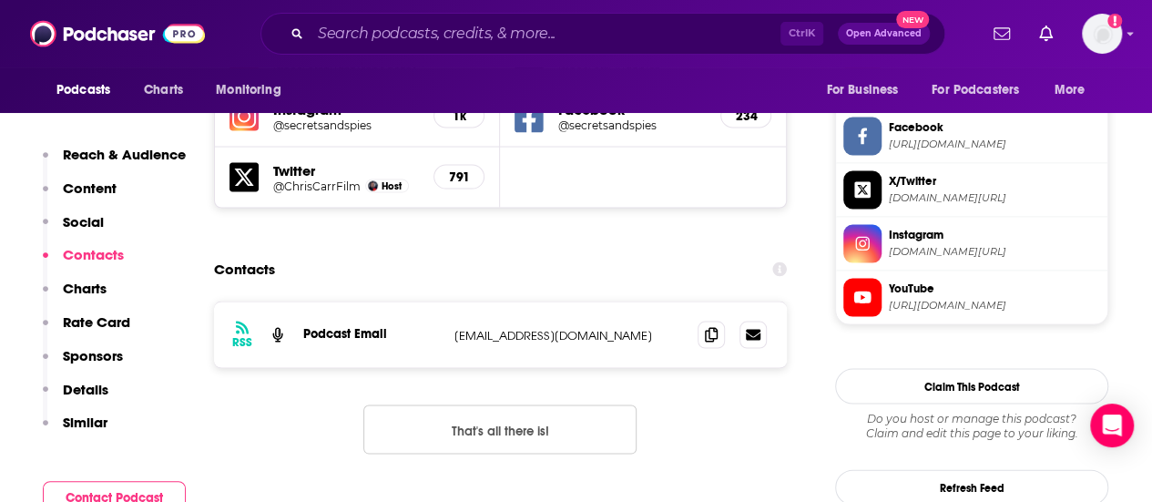
scroll to position [1765, 0]
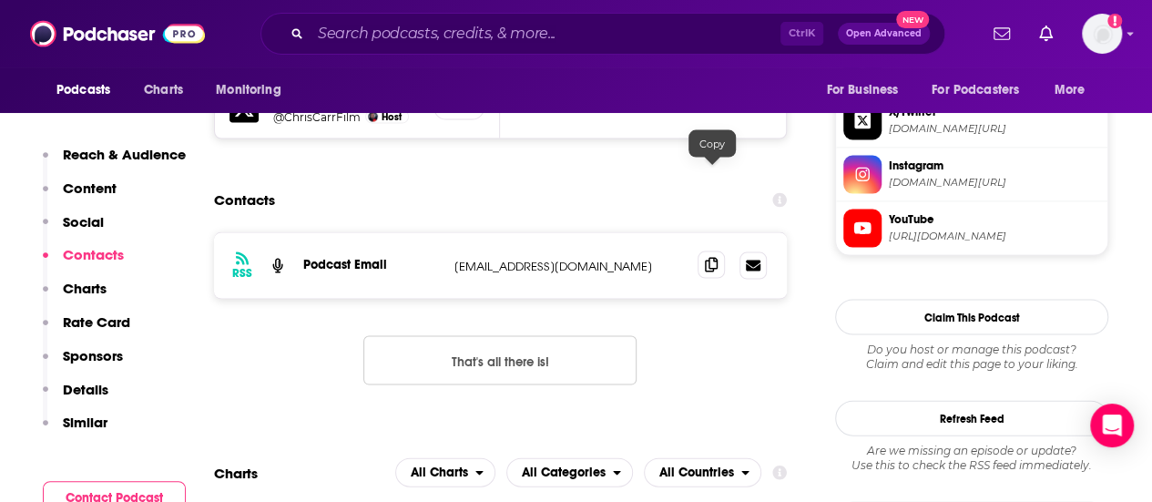
click at [712, 258] on icon at bounding box center [711, 265] width 13 height 15
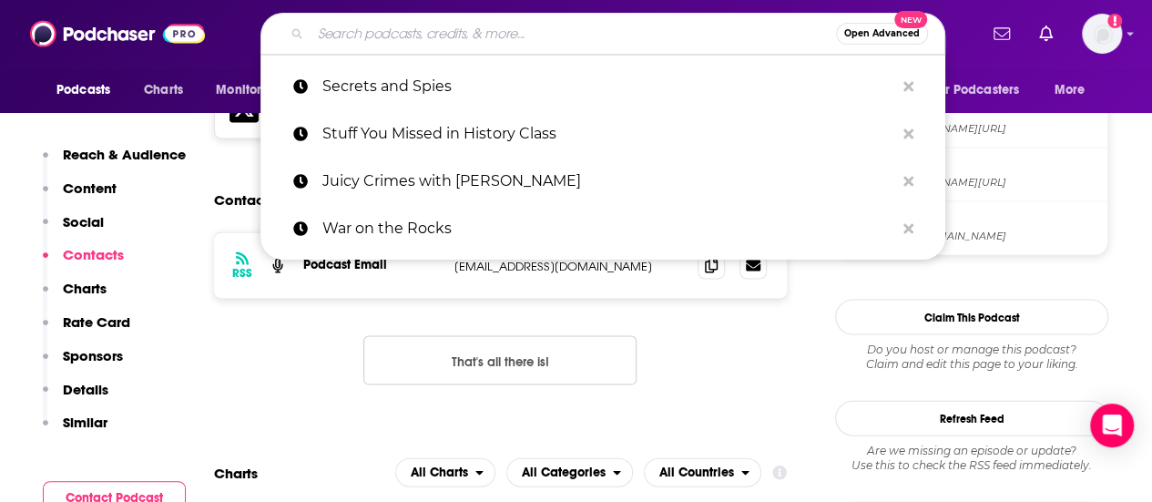
click at [552, 31] on input "Search podcasts, credits, & more..." at bounding box center [574, 33] width 526 height 29
paste input "A Twist of History"
type input "A Twist of History"
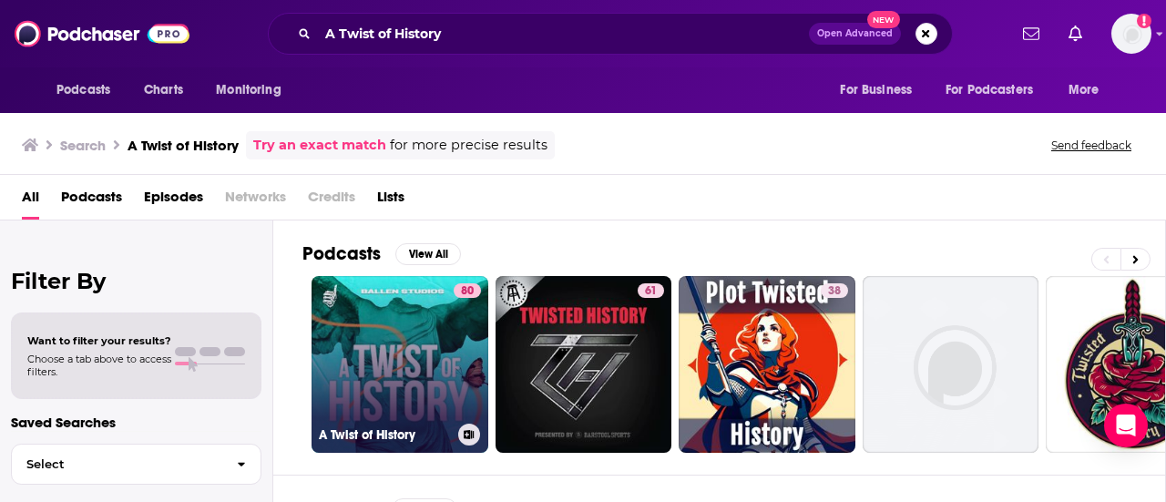
click at [394, 324] on link "80 A Twist of History" at bounding box center [400, 364] width 177 height 177
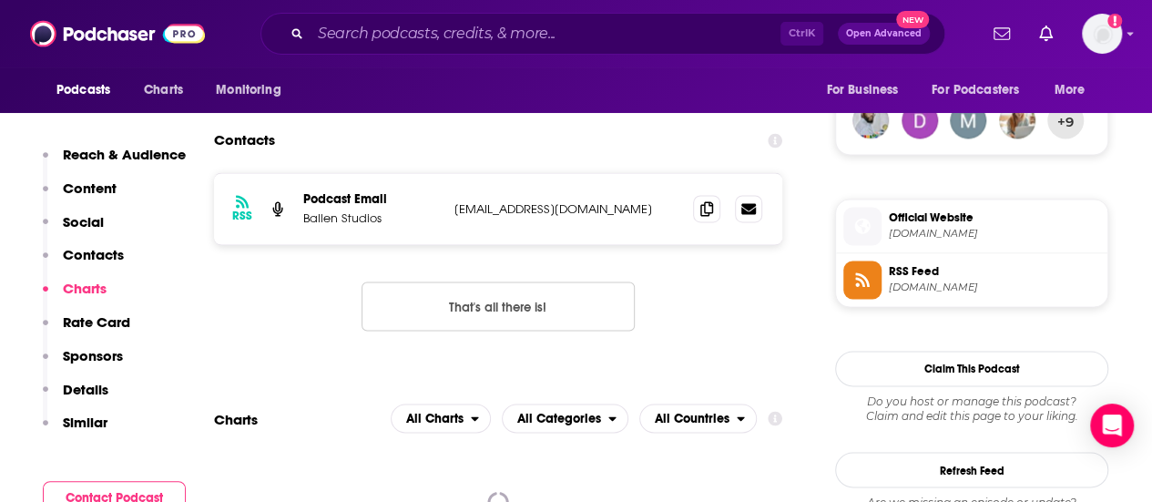
scroll to position [1275, 0]
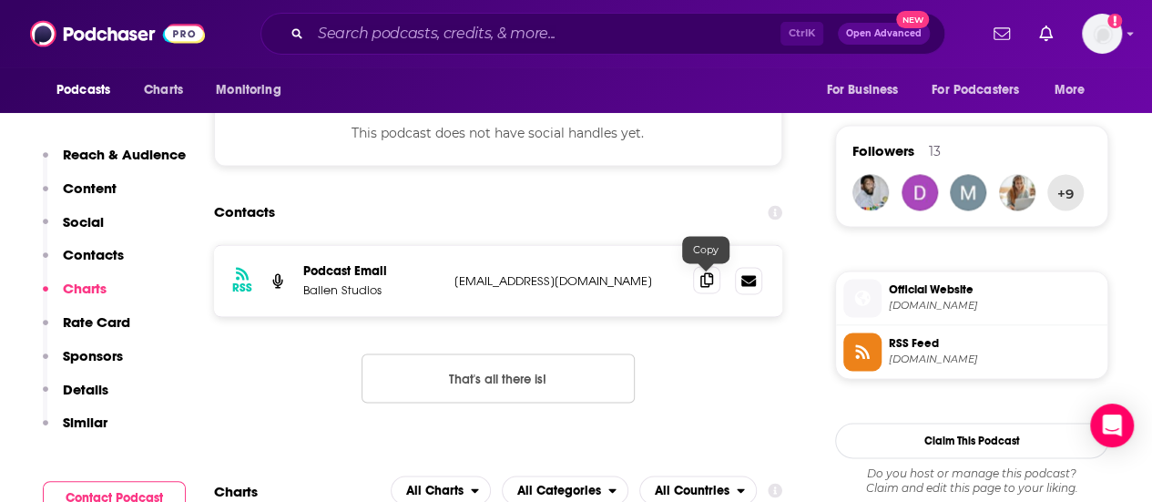
click at [704, 279] on span at bounding box center [706, 279] width 27 height 27
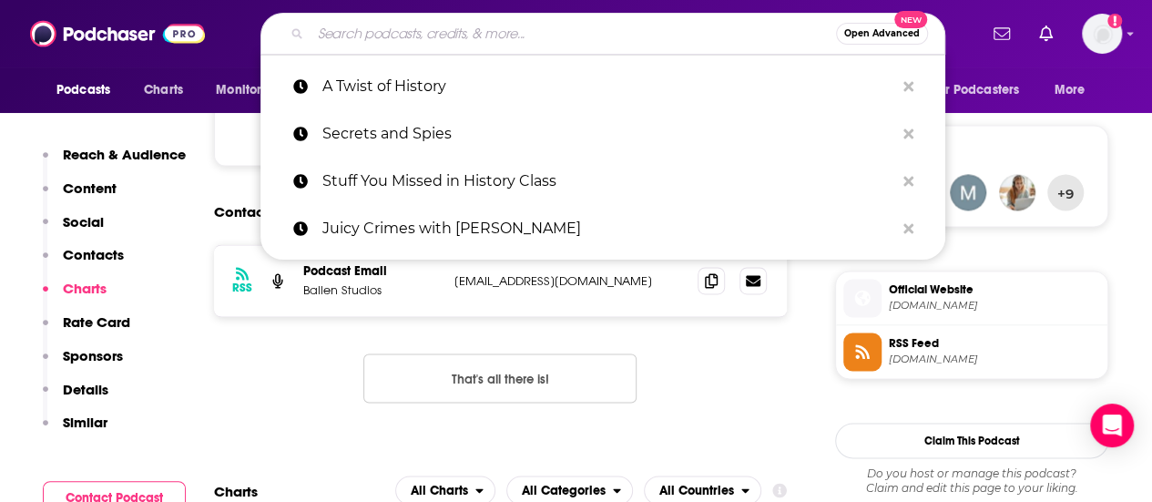
click at [530, 26] on input "Search podcasts, credits, & more..." at bounding box center [574, 33] width 526 height 29
paste input "The Dollop"
type input "The Dollop"
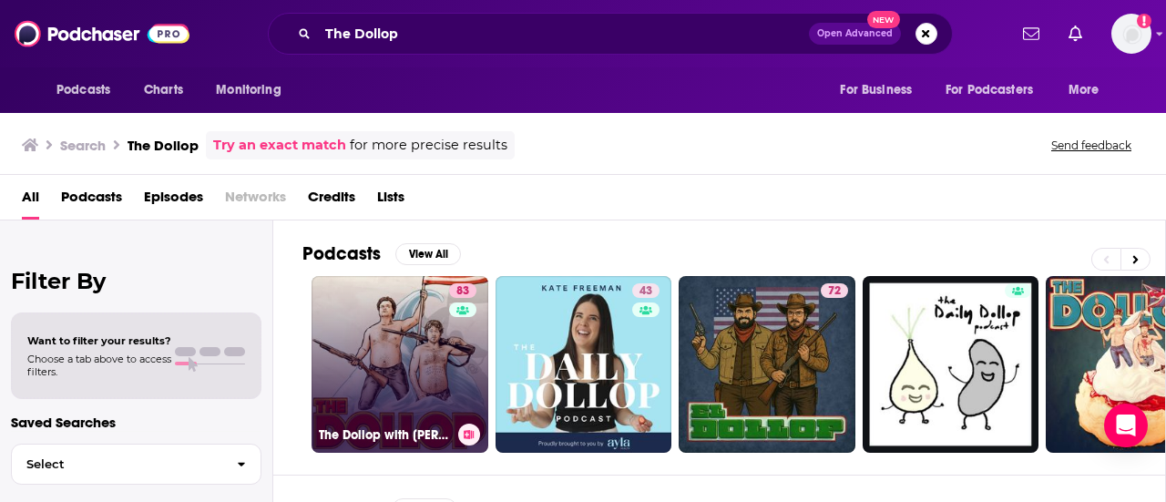
click at [396, 343] on link "83 The Dollop with [PERSON_NAME] and [PERSON_NAME]" at bounding box center [400, 364] width 177 height 177
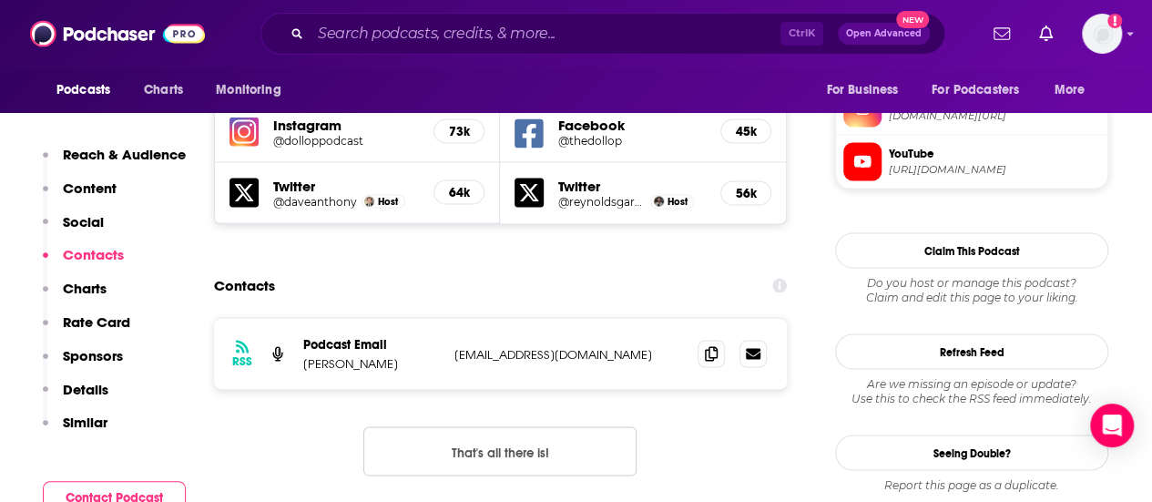
scroll to position [1708, 0]
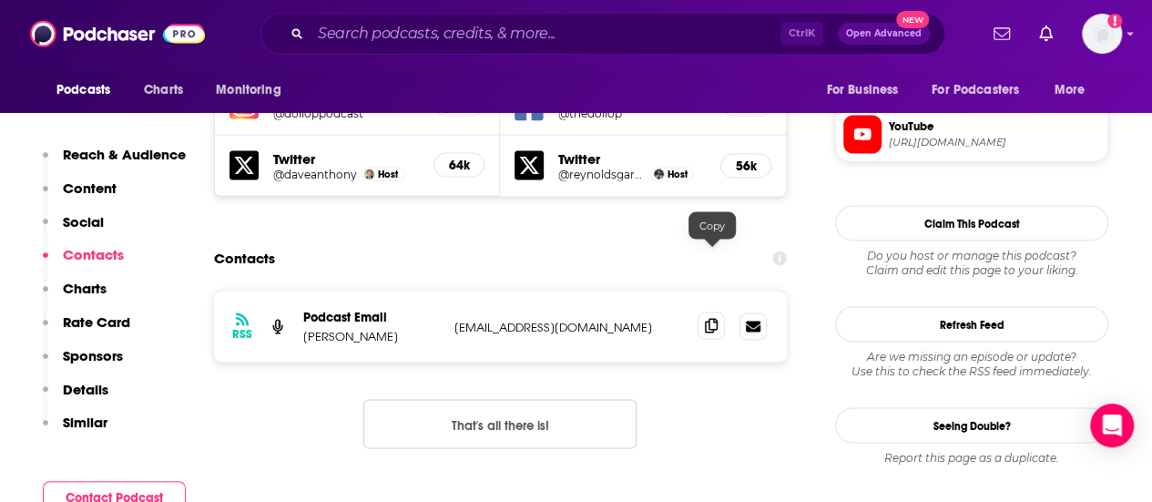
click at [711, 318] on icon at bounding box center [711, 325] width 13 height 15
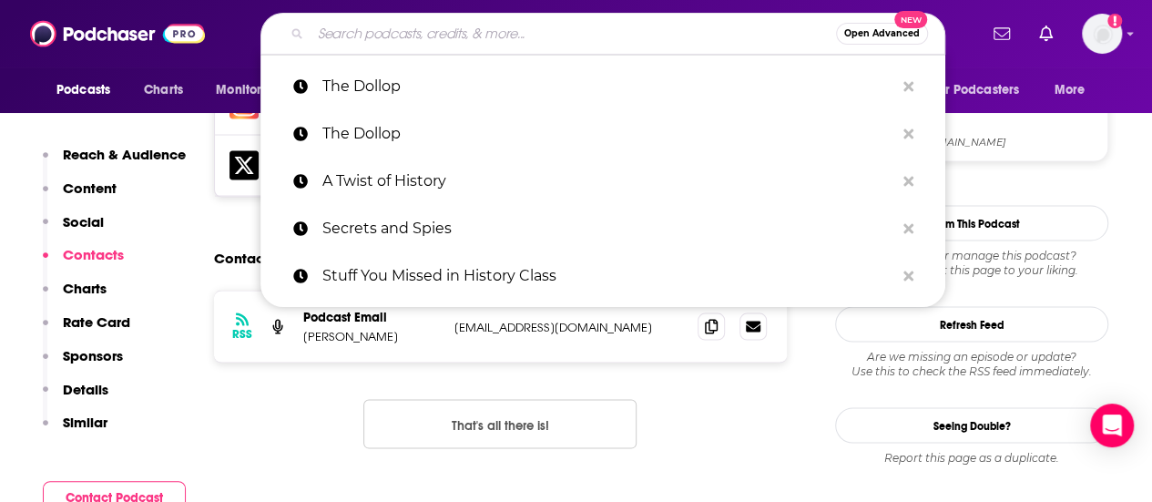
click at [552, 33] on input "Search podcasts, credits, & more..." at bounding box center [574, 33] width 526 height 29
paste input "Throughline"
type input "Throughline"
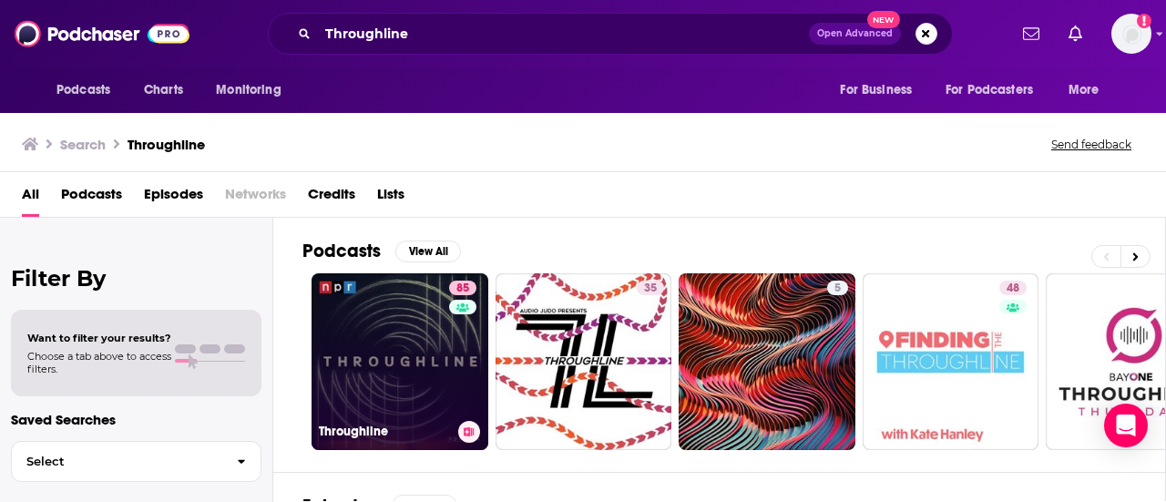
click at [393, 329] on link "85 Throughline" at bounding box center [400, 361] width 177 height 177
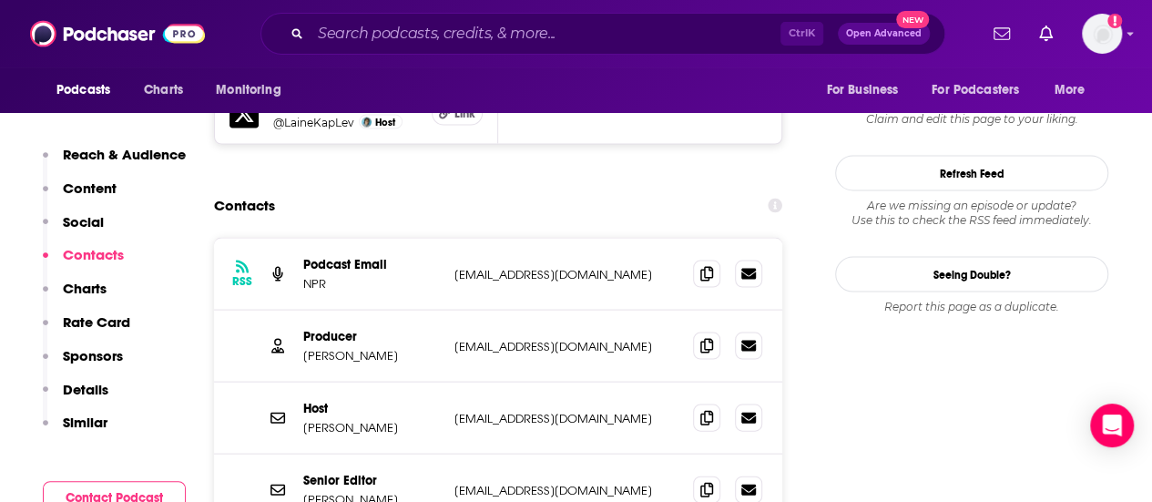
scroll to position [1793, 0]
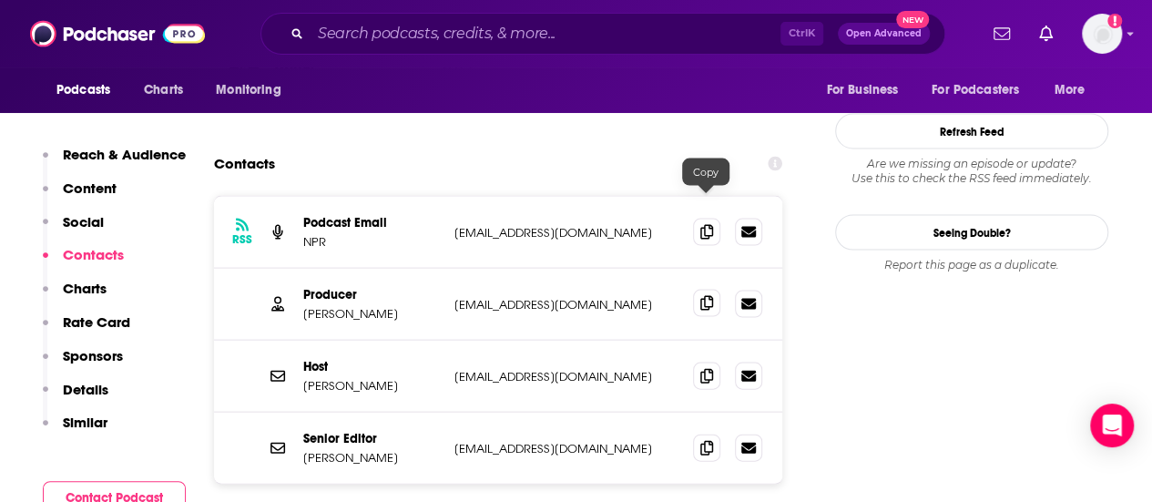
click at [706, 296] on icon at bounding box center [707, 303] width 13 height 15
click at [711, 440] on icon at bounding box center [707, 447] width 13 height 15
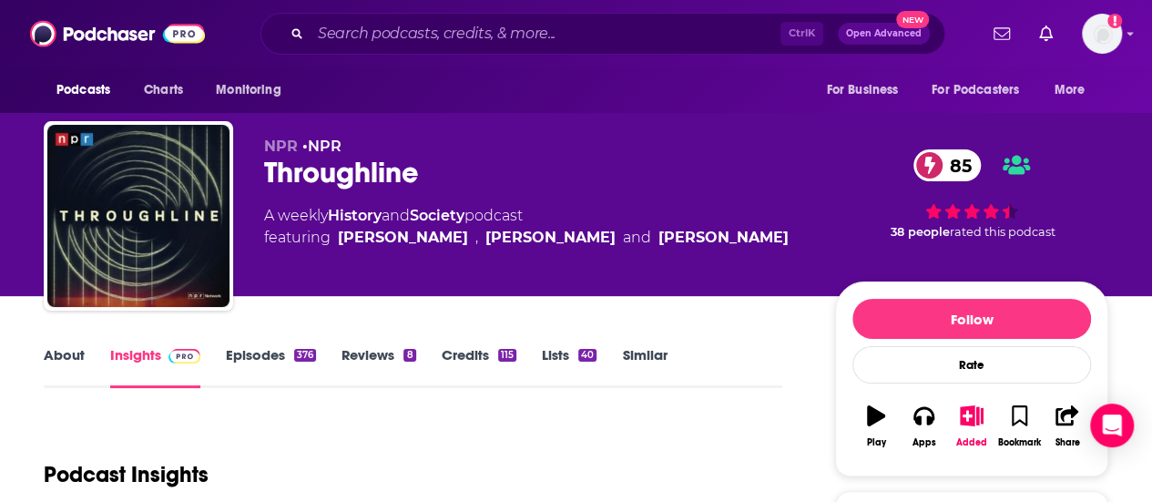
scroll to position [0, 0]
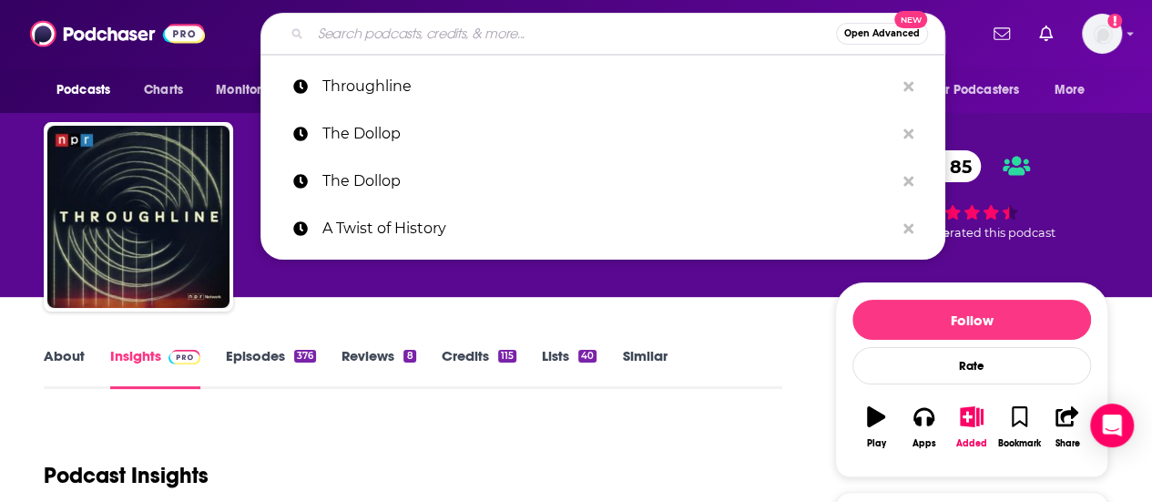
click at [578, 29] on input "Search podcasts, credits, & more..." at bounding box center [574, 33] width 526 height 29
paste input "True Crime Tonight"
type input "True Crime Tonight"
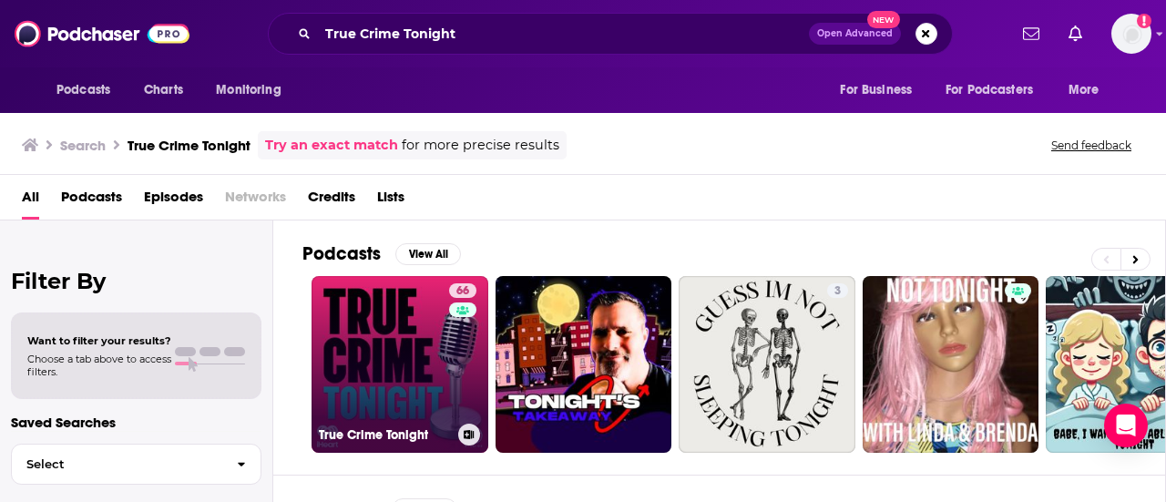
click at [391, 340] on link "66 True Crime Tonight" at bounding box center [400, 364] width 177 height 177
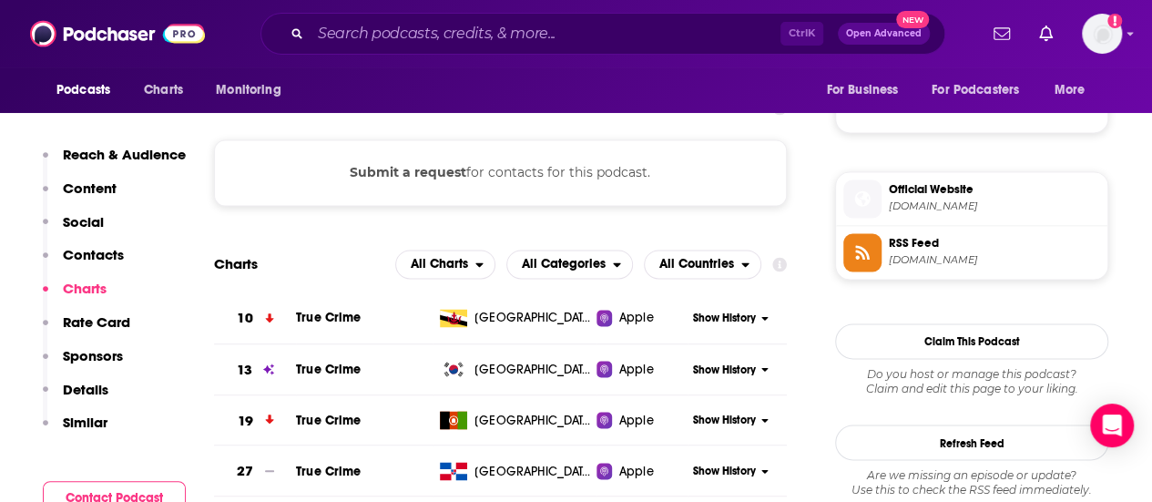
scroll to position [1229, 0]
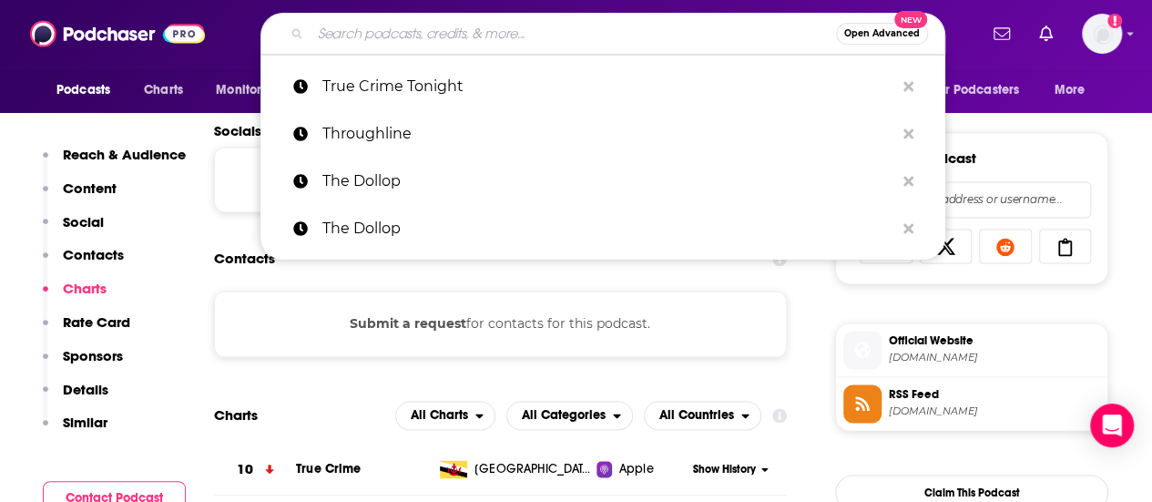
click at [510, 31] on input "Search podcasts, credits, & more..." at bounding box center [574, 33] width 526 height 29
paste input "New Books in Military History"
type input "New Books in Military History"
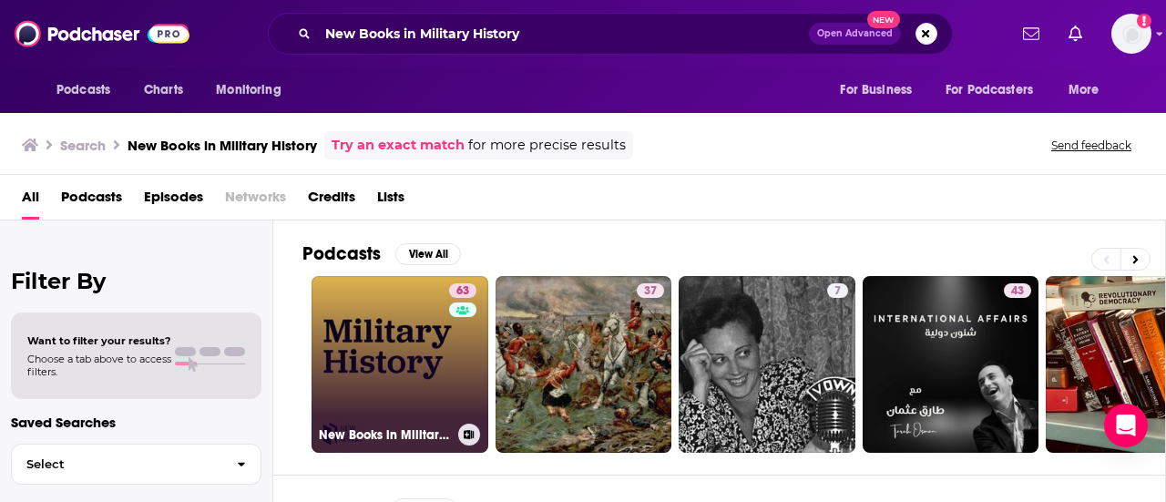
click at [391, 339] on link "63 New Books in Military History" at bounding box center [400, 364] width 177 height 177
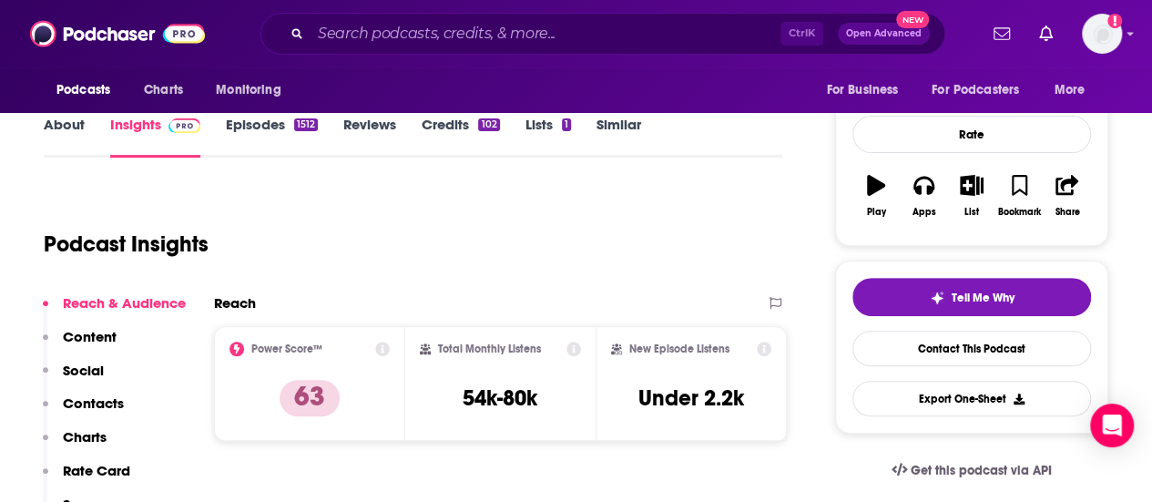
scroll to position [257, 0]
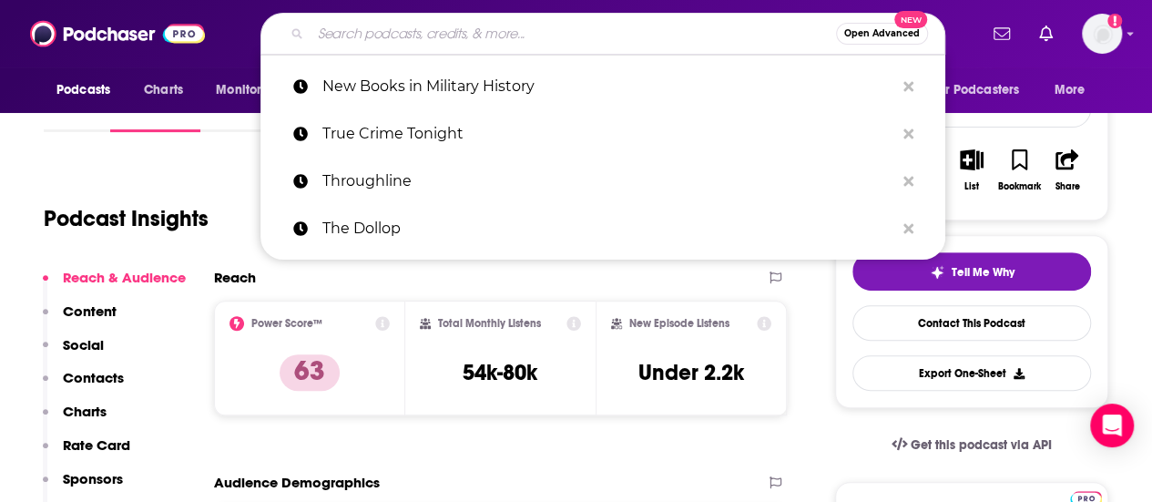
click at [510, 30] on input "Search podcasts, credits, & more..." at bounding box center [574, 33] width 526 height 29
paste input "New Books in Military History"
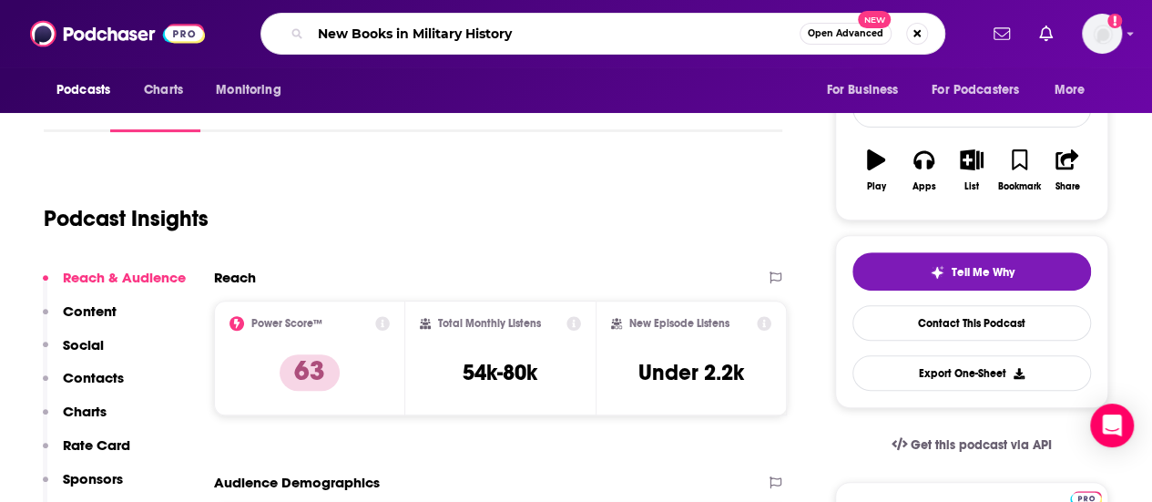
type input "New Books in Military History"
click at [503, 220] on div "Podcast Insights" at bounding box center [406, 207] width 724 height 93
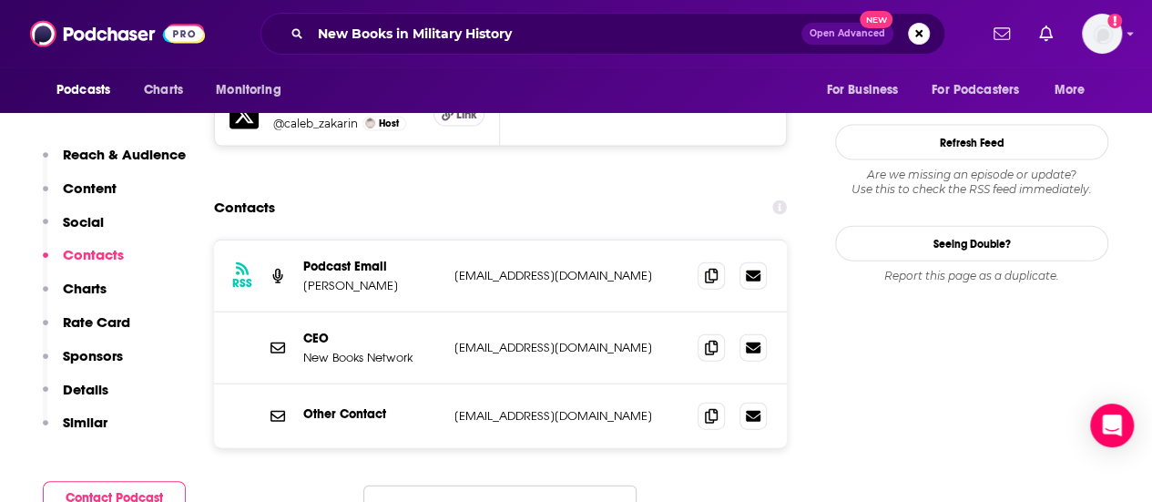
scroll to position [1916, 0]
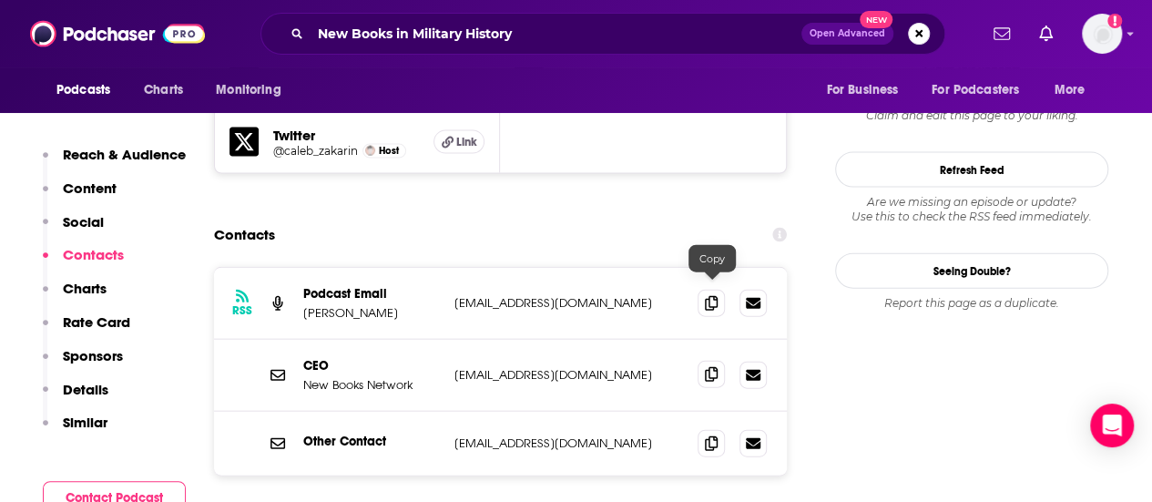
click at [712, 367] on icon at bounding box center [711, 374] width 13 height 15
click at [712, 435] on icon at bounding box center [711, 442] width 13 height 15
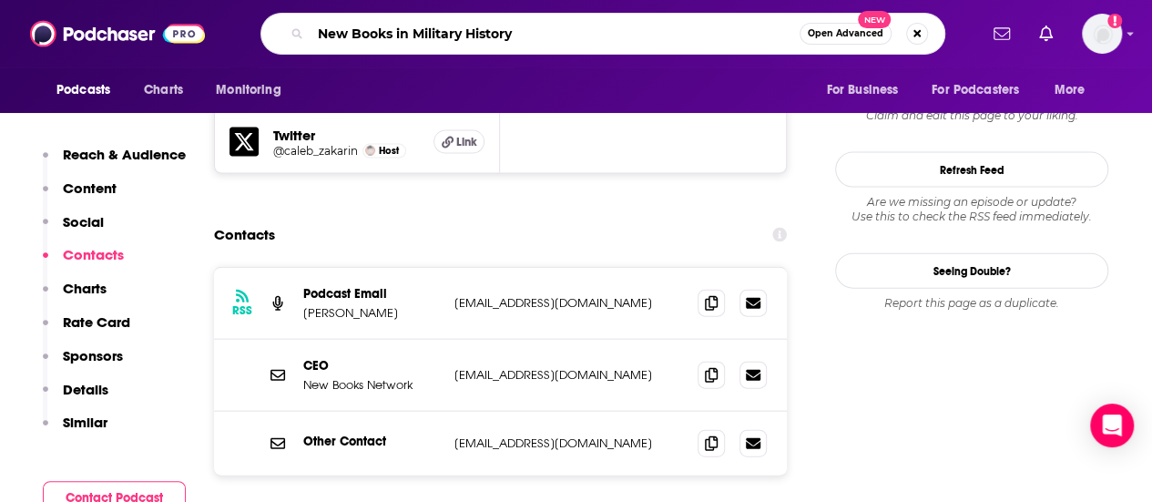
drag, startPoint x: 519, startPoint y: 35, endPoint x: 268, endPoint y: 25, distance: 251.7
click at [268, 25] on div "New Books in Military History Open Advanced New" at bounding box center [603, 34] width 685 height 42
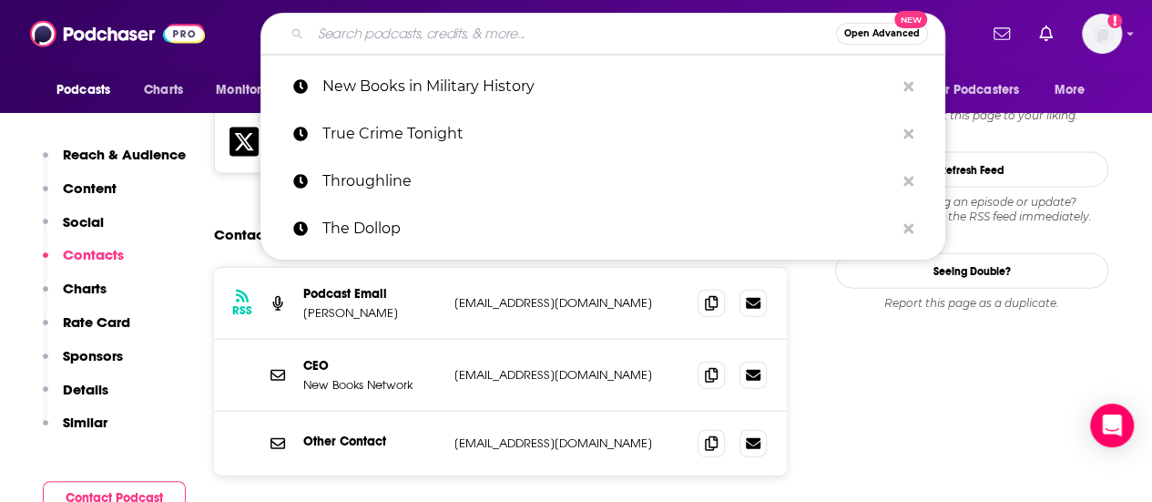
paste input "RadioLab"
type input "RadioLab"
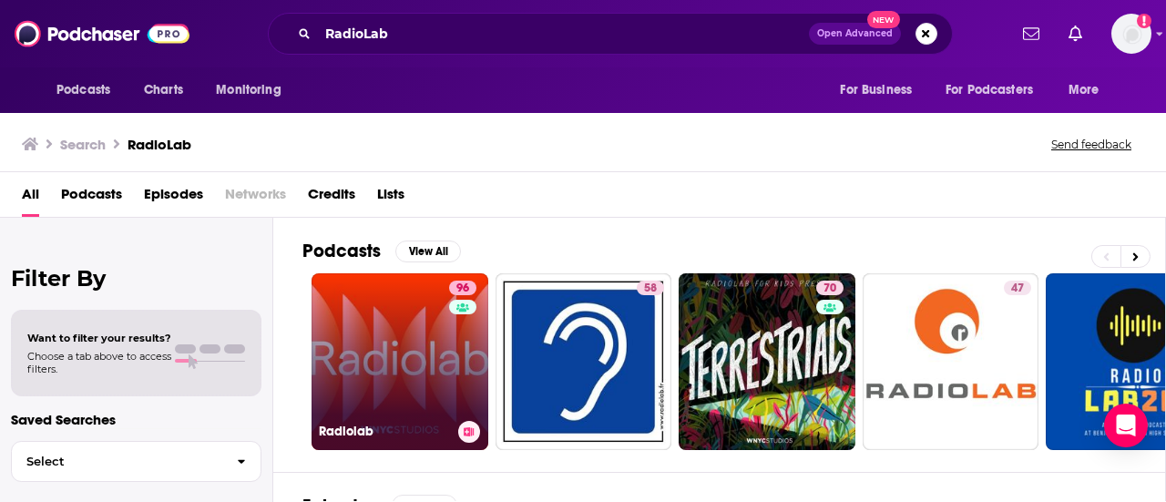
click at [405, 331] on link "96 Radiolab" at bounding box center [400, 361] width 177 height 177
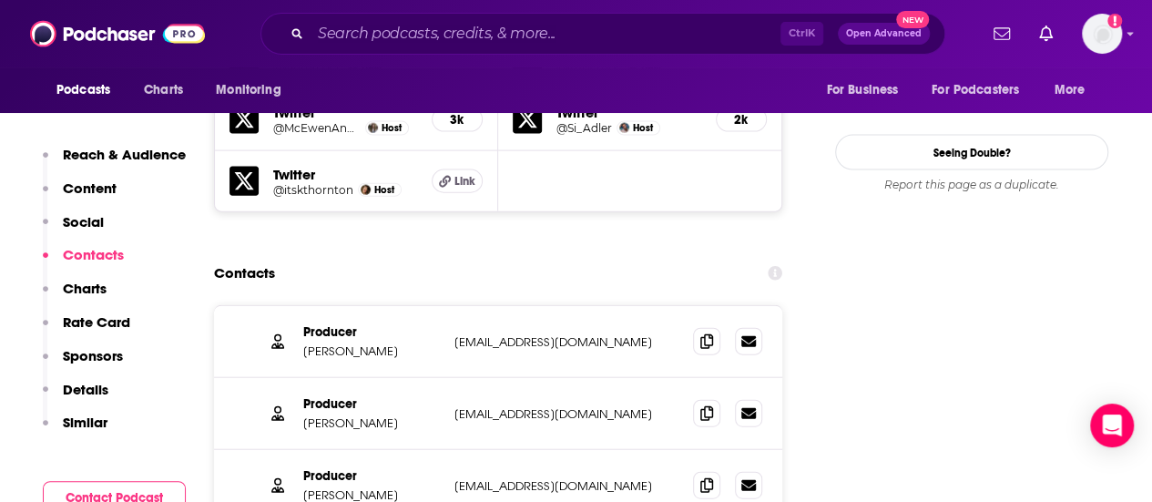
scroll to position [2037, 0]
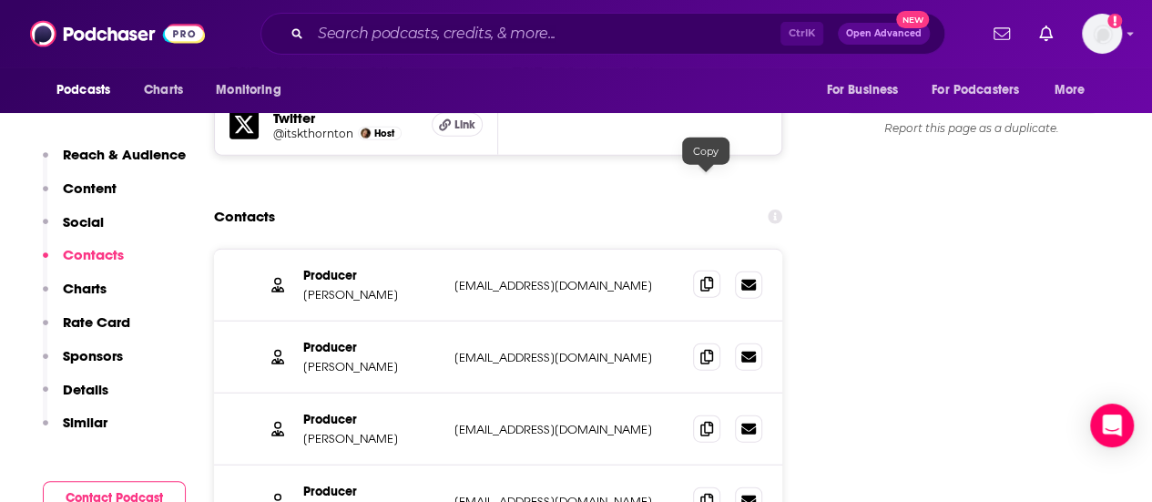
click at [709, 277] on icon at bounding box center [707, 284] width 13 height 15
click at [711, 349] on icon at bounding box center [707, 356] width 13 height 15
click at [712, 421] on icon at bounding box center [711, 428] width 13 height 15
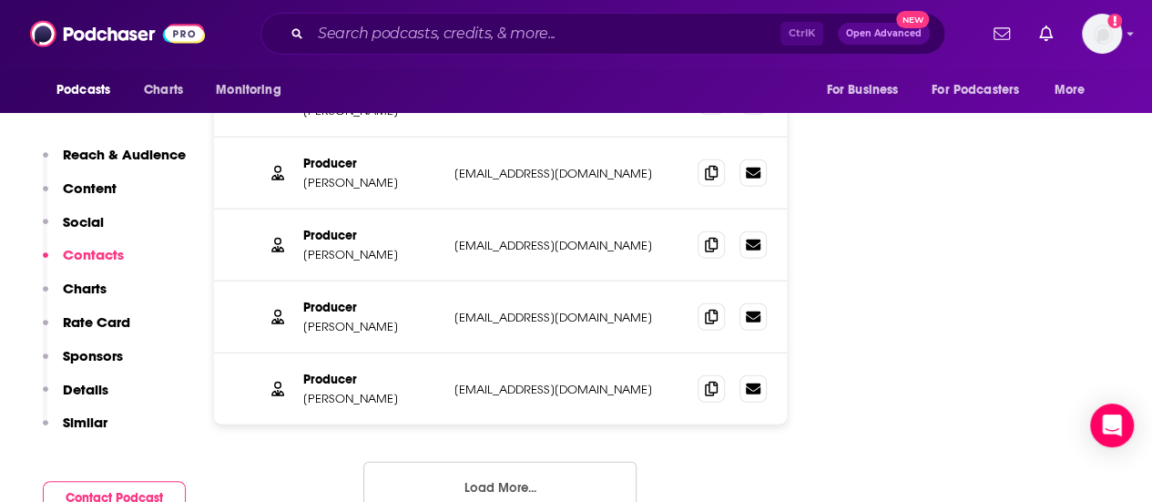
scroll to position [2236, 0]
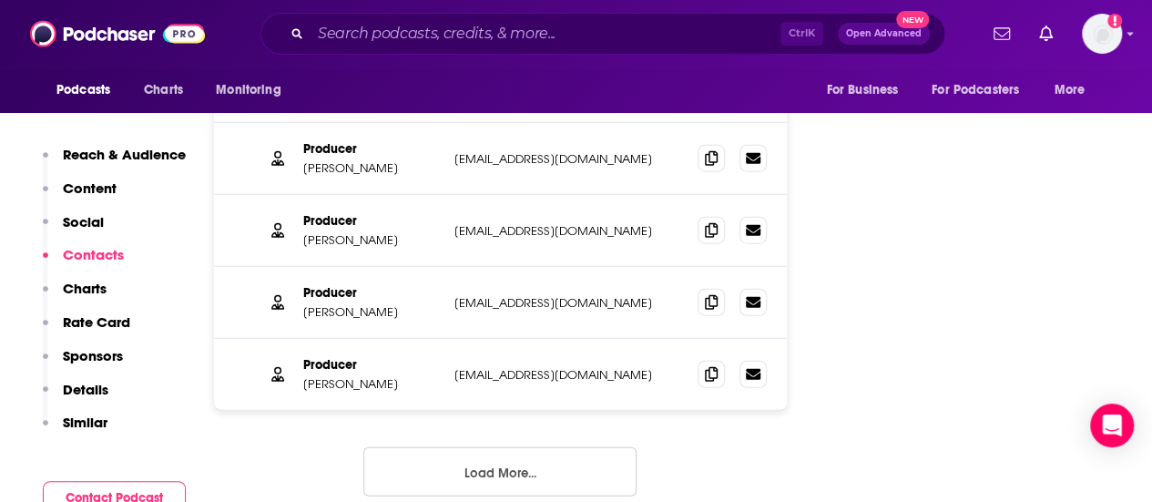
click at [550, 447] on button "Load More..." at bounding box center [500, 471] width 273 height 49
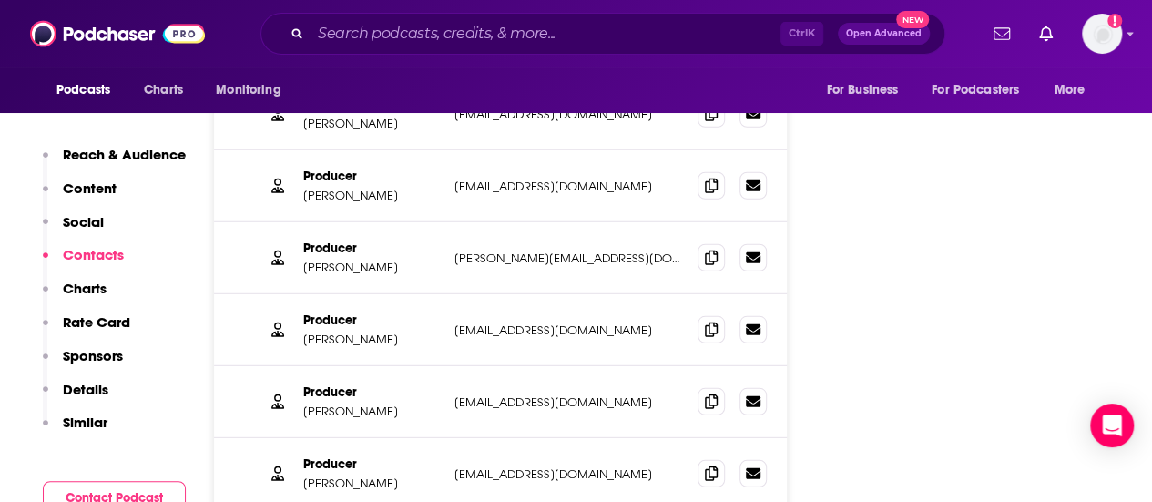
scroll to position [2363, 0]
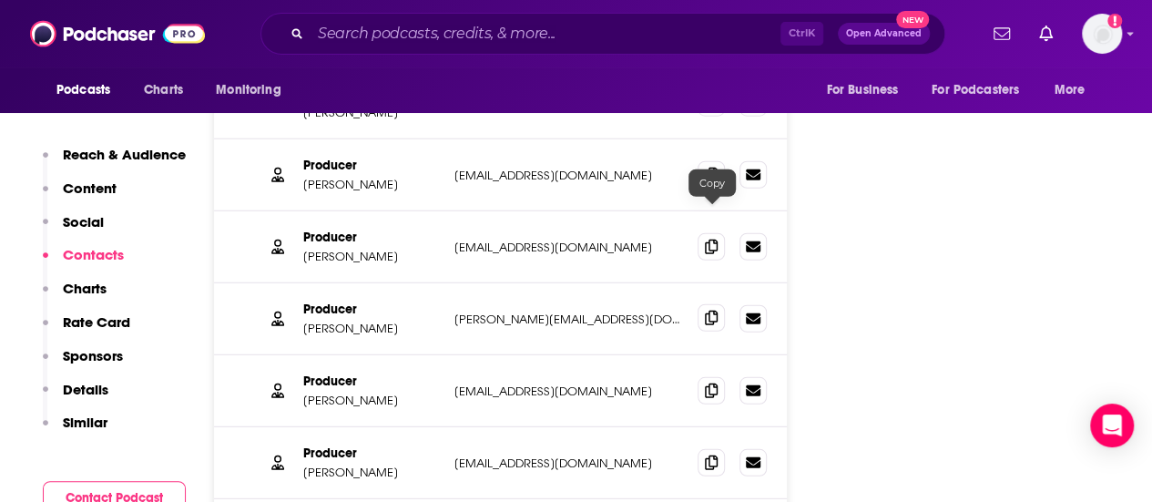
click at [710, 311] on icon at bounding box center [711, 318] width 13 height 15
